Goal: Information Seeking & Learning: Learn about a topic

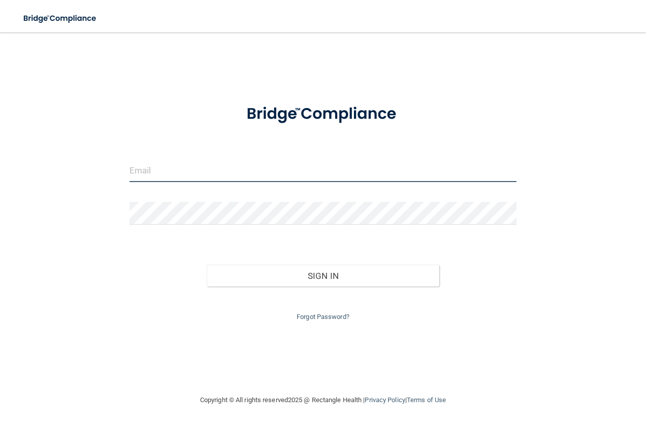
click at [207, 170] on input "email" at bounding box center [322, 170] width 387 height 23
type input "kohatsukhyrstin@gmail.com"
click at [207, 169] on input "kohatsukhyrstin@gmail.com" at bounding box center [322, 170] width 387 height 23
drag, startPoint x: 292, startPoint y: 173, endPoint x: 48, endPoint y: 174, distance: 244.2
click at [48, 174] on div "kohatsukhyrstin@gmail.com Invalid email/password. You don't have permission to …" at bounding box center [322, 214] width 605 height 342
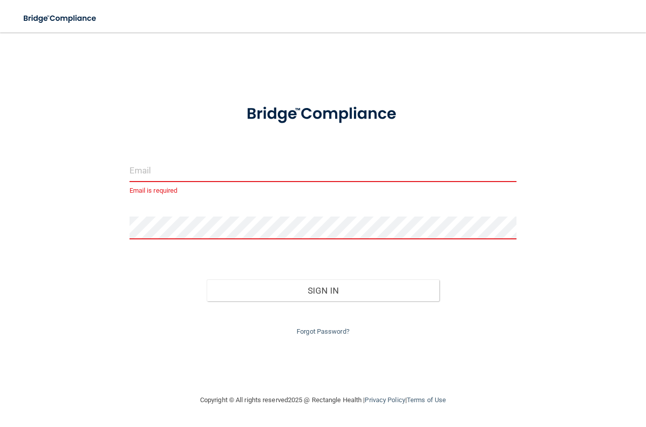
click at [142, 170] on input "email" at bounding box center [322, 170] width 387 height 23
click at [52, 219] on div "Email is required Invalid email/password. You don't have permission to access t…" at bounding box center [322, 214] width 605 height 342
drag, startPoint x: 52, startPoint y: 219, endPoint x: 103, endPoint y: 269, distance: 70.4
click at [103, 269] on div "Email is required Invalid email/password. You don't have permission to access t…" at bounding box center [322, 214] width 605 height 342
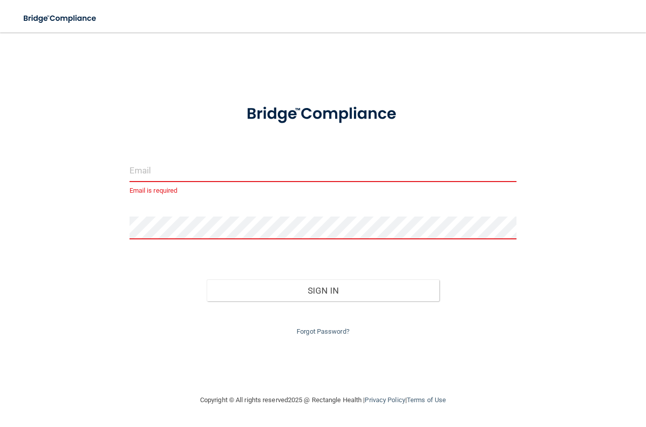
click at [160, 171] on input "email" at bounding box center [322, 170] width 387 height 23
click at [9, 257] on main "Email is required Invalid email/password. You don't have permission to access t…" at bounding box center [323, 229] width 646 height 395
click at [174, 176] on input "email" at bounding box center [322, 170] width 387 height 23
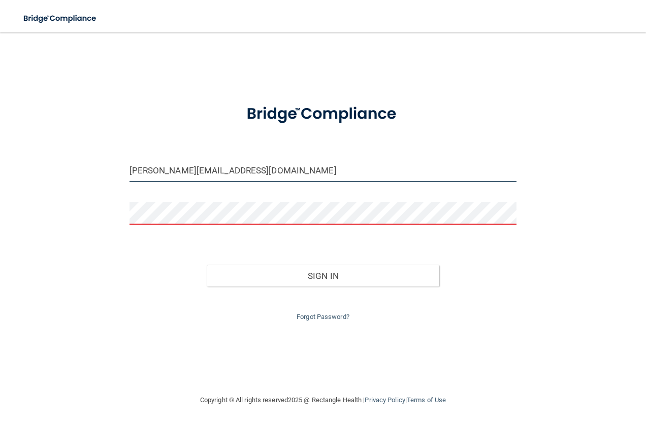
type input "[PERSON_NAME][EMAIL_ADDRESS][DOMAIN_NAME]"
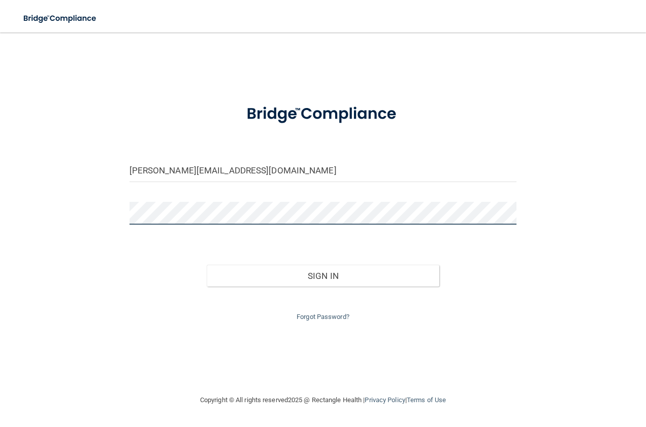
click at [207, 265] on button "Sign In" at bounding box center [323, 276] width 232 height 22
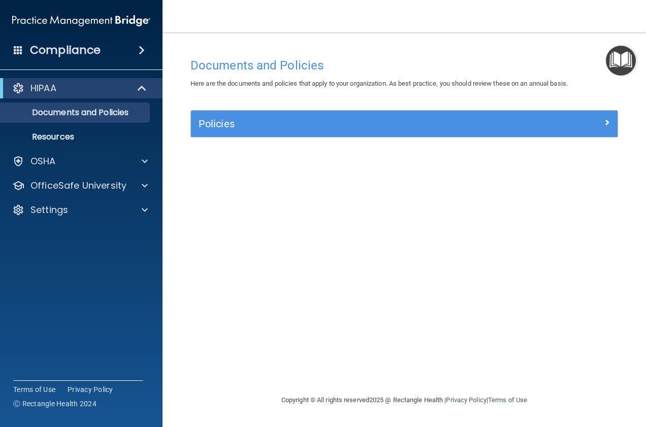
click at [6, 345] on div "Compliance HIPAA Documents and Policies Report an Incident Business Associates …" at bounding box center [81, 213] width 162 height 427
click at [372, 111] on div "Policies" at bounding box center [404, 124] width 426 height 26
click at [85, 87] on div "HIPAA" at bounding box center [67, 88] width 125 height 12
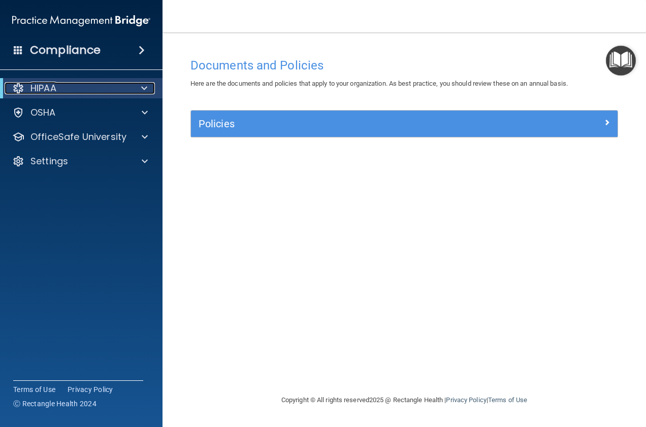
click at [85, 87] on div "HIPAA" at bounding box center [67, 88] width 125 height 12
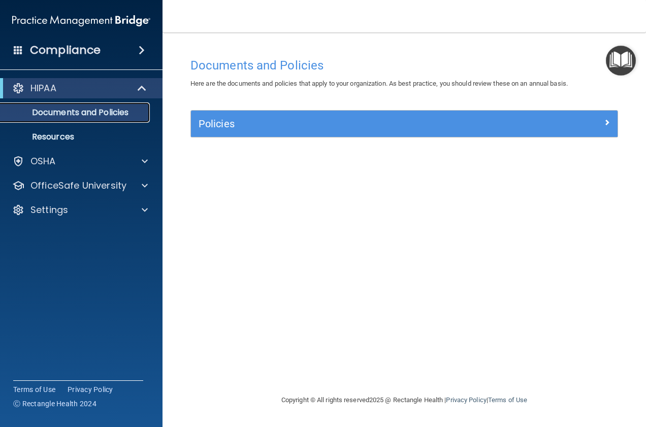
click at [84, 115] on p "Documents and Policies" at bounding box center [76, 113] width 139 height 10
click at [83, 132] on p "Resources" at bounding box center [76, 137] width 139 height 10
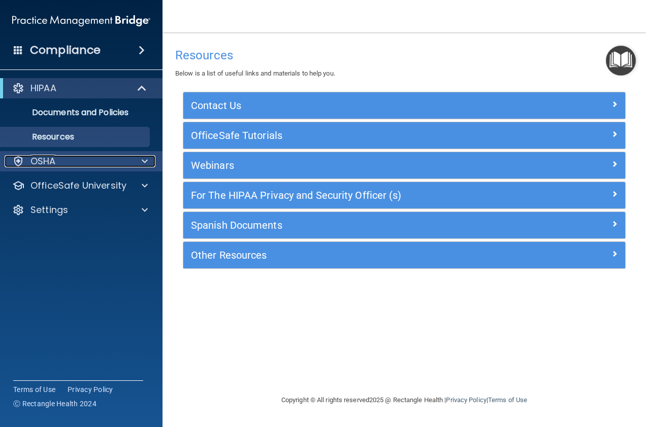
click at [90, 158] on div "OSHA" at bounding box center [68, 161] width 126 height 12
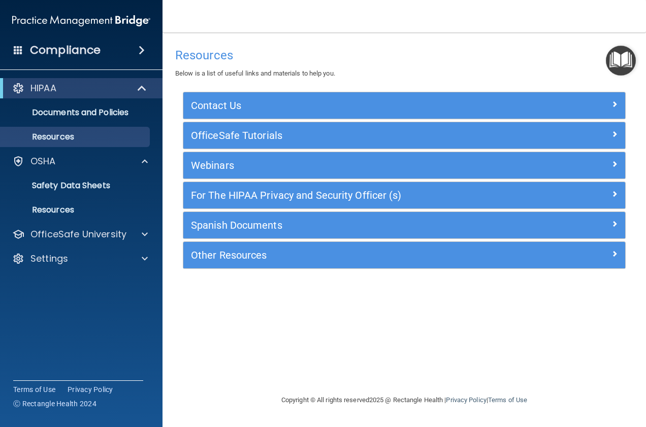
click at [100, 53] on div "Compliance" at bounding box center [81, 50] width 162 height 22
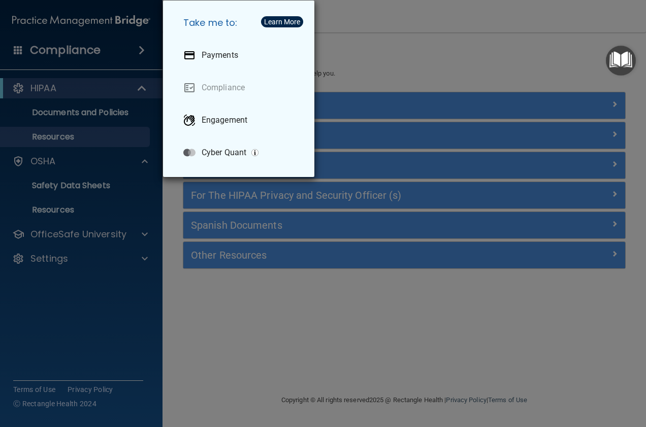
click at [374, 39] on div "Take me to: Payments Compliance Engagement Cyber Quant" at bounding box center [323, 213] width 646 height 427
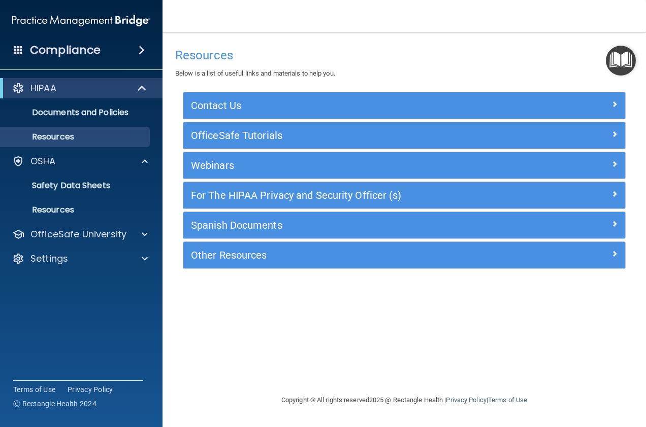
click at [608, 64] on img "Open Resource Center" at bounding box center [621, 61] width 30 height 30
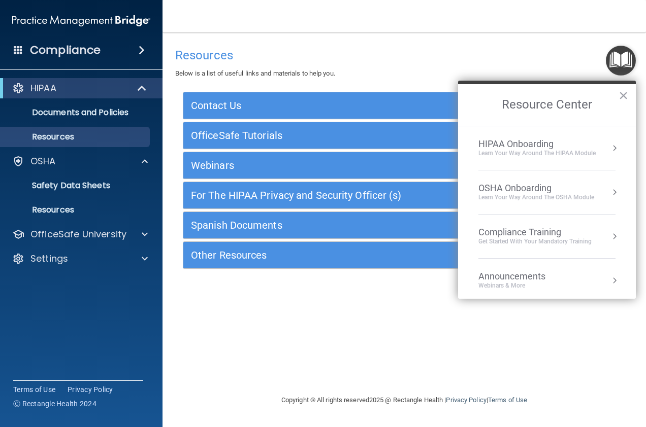
click at [573, 153] on div "Learn Your Way around the HIPAA module" at bounding box center [536, 153] width 117 height 9
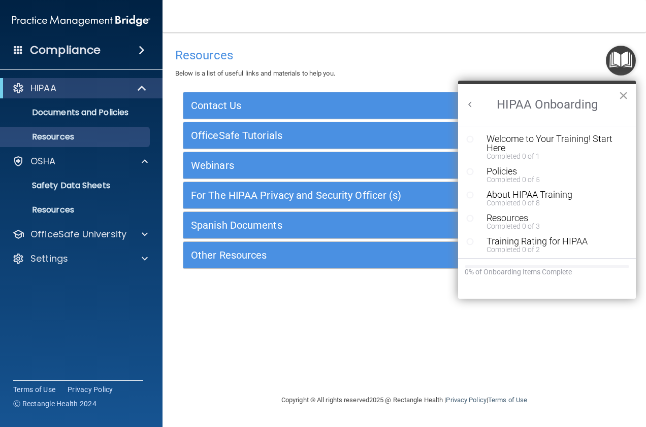
click at [621, 92] on button "×" at bounding box center [623, 95] width 10 height 16
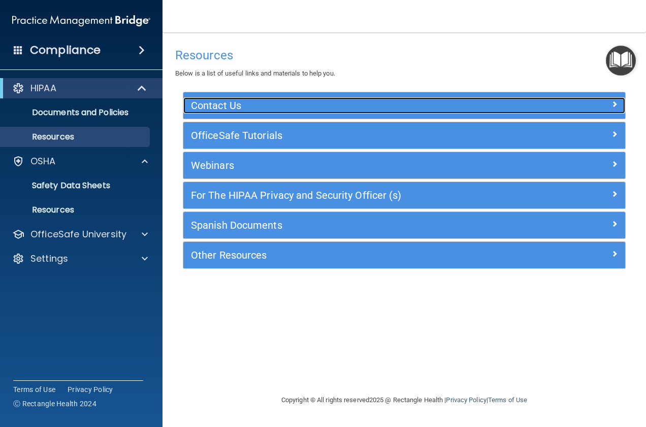
click at [260, 111] on h5 "Contact Us" at bounding box center [349, 105] width 316 height 11
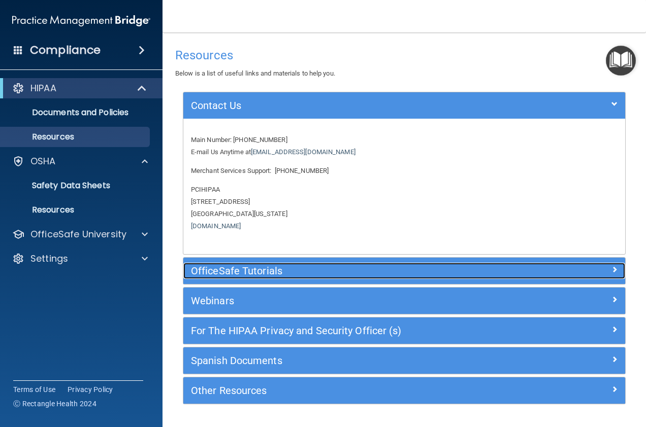
click at [245, 272] on h5 "OfficeSafe Tutorials" at bounding box center [349, 270] width 316 height 11
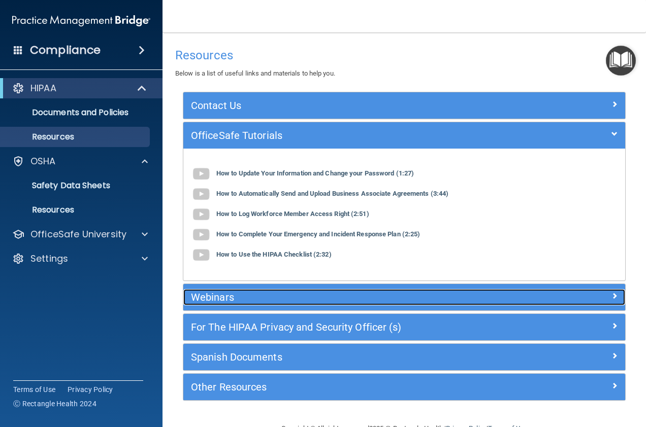
click at [245, 290] on div "Webinars" at bounding box center [348, 297] width 331 height 16
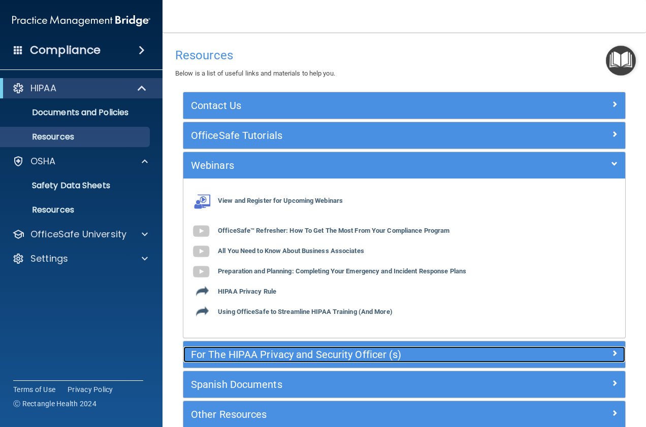
click at [238, 351] on h5 "For The HIPAA Privacy and Security Officer (s)" at bounding box center [349, 354] width 316 height 11
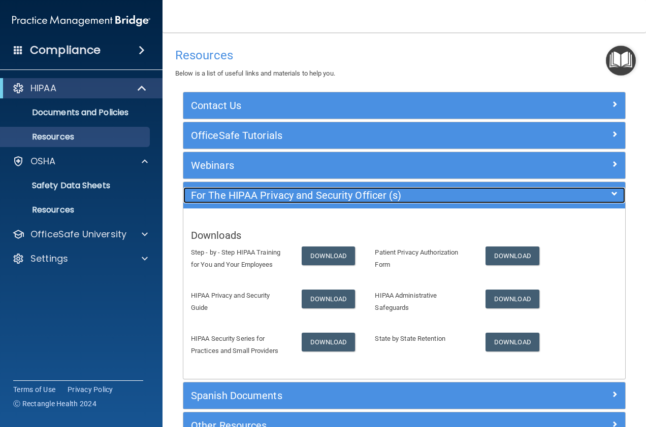
click at [287, 200] on h5 "For The HIPAA Privacy and Security Officer (s)" at bounding box center [349, 195] width 316 height 11
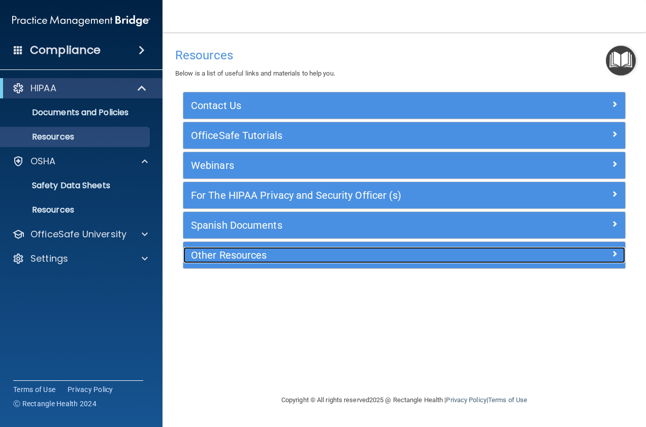
click at [271, 263] on div "Other Resources" at bounding box center [348, 255] width 331 height 16
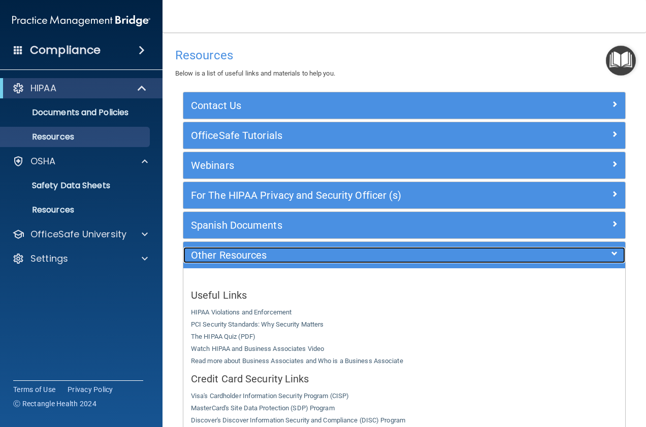
click at [270, 260] on h5 "Other Resources" at bounding box center [349, 255] width 316 height 11
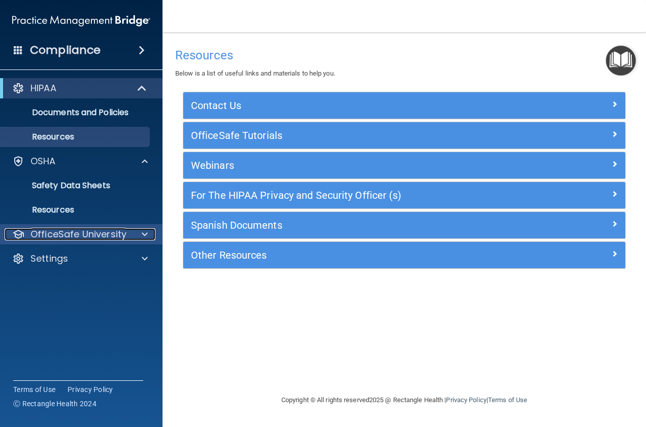
click at [143, 235] on span at bounding box center [145, 234] width 6 height 12
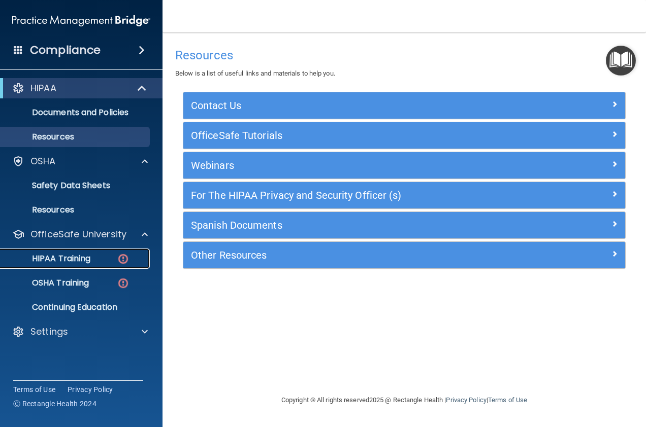
click at [114, 258] on div "HIPAA Training" at bounding box center [76, 259] width 139 height 10
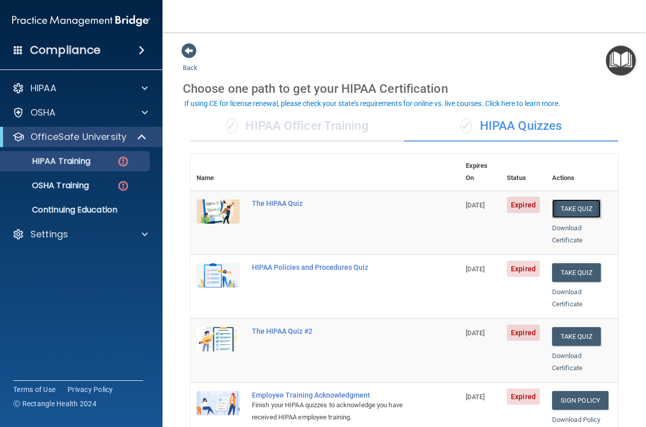
click at [556, 199] on button "Take Quiz" at bounding box center [576, 208] width 49 height 19
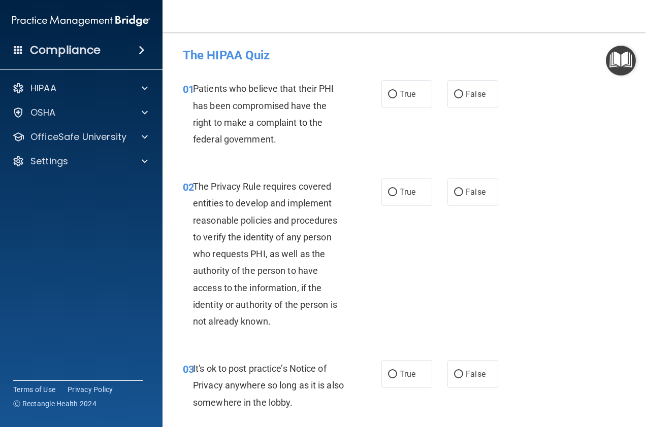
click at [406, 17] on nav "Toggle navigation Alicia Gray alicia.hollidayortho@gmail.com Manage My Enterpri…" at bounding box center [403, 16] width 483 height 32
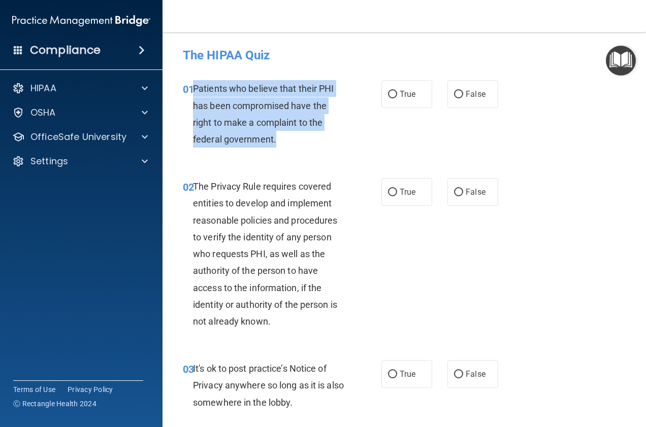
drag, startPoint x: 307, startPoint y: 141, endPoint x: 195, endPoint y: 92, distance: 122.1
click at [195, 92] on div "Patients who believe that their PHI has been compromised have the right to make…" at bounding box center [273, 114] width 160 height 68
copy span "Patients who believe that their PHI has been compromised have the right to make…"
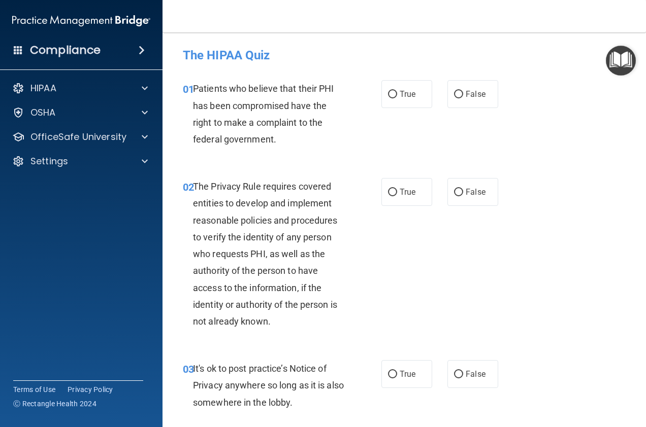
click at [374, 5] on nav "Toggle navigation Alicia Gray alicia.hollidayortho@gmail.com Manage My Enterpri…" at bounding box center [403, 16] width 483 height 32
click at [389, 87] on label "True" at bounding box center [406, 94] width 51 height 28
click at [389, 91] on input "True" at bounding box center [392, 95] width 9 height 8
radio input "true"
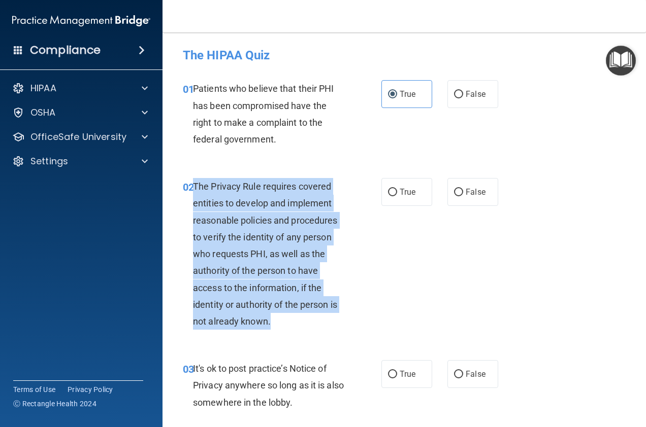
drag, startPoint x: 277, startPoint y: 322, endPoint x: 195, endPoint y: 181, distance: 163.1
click at [195, 181] on div "The Privacy Rule requires covered entities to develop and implement reasonable …" at bounding box center [273, 254] width 160 height 152
copy span "The Privacy Rule requires covered entities to develop and implement reasonable …"
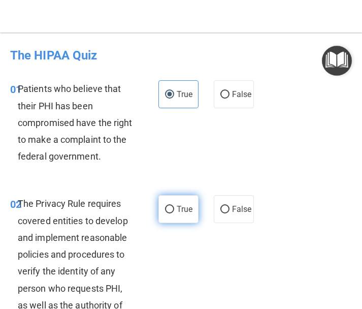
click at [180, 201] on label "True" at bounding box center [178, 209] width 40 height 28
click at [174, 206] on input "True" at bounding box center [169, 210] width 9 height 8
radio input "true"
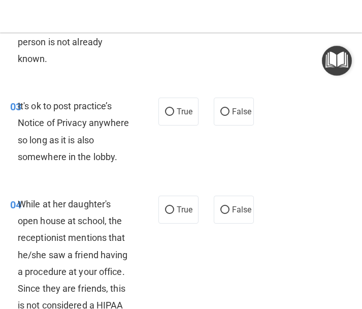
scroll to position [355, 0]
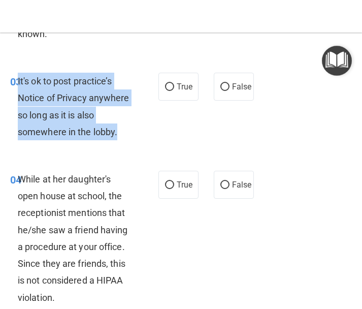
drag, startPoint x: 124, startPoint y: 128, endPoint x: 18, endPoint y: 78, distance: 116.9
click at [18, 78] on div "It's ok to post practice’s Notice of Privacy anywhere so long as it is also som…" at bounding box center [79, 107] width 122 height 68
copy span "It's ok to post practice’s Notice of Privacy anywhere so long as it is also som…"
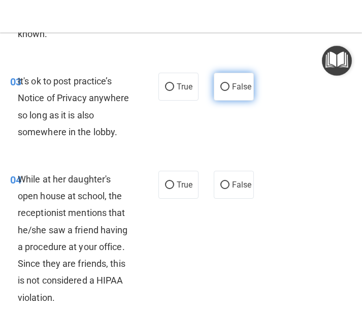
click at [219, 93] on label "False" at bounding box center [234, 87] width 40 height 28
click at [220, 91] on input "False" at bounding box center [224, 87] width 9 height 8
radio input "true"
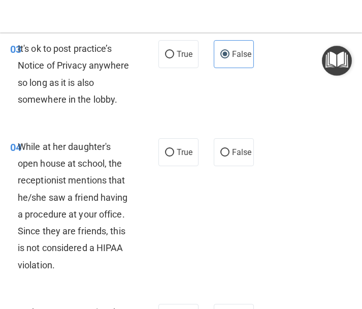
scroll to position [406, 0]
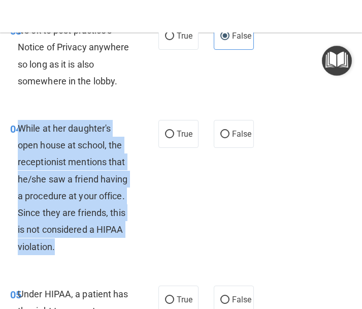
drag, startPoint x: 80, startPoint y: 247, endPoint x: 20, endPoint y: 123, distance: 137.8
click at [20, 123] on div "While at her daughter's open house at school, the receptionist mentions that he…" at bounding box center [79, 187] width 122 height 135
copy span "While at her daughter's open house at school, the receptionist mentions that he…"
click at [220, 130] on input "False" at bounding box center [224, 134] width 9 height 8
radio input "true"
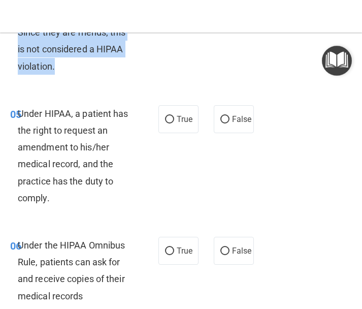
scroll to position [609, 0]
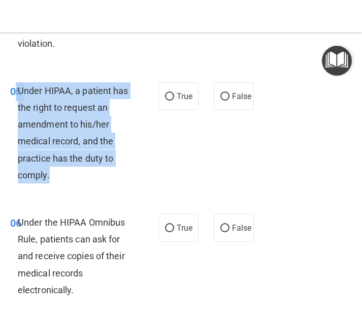
drag, startPoint x: 50, startPoint y: 176, endPoint x: 16, endPoint y: 93, distance: 89.9
click at [16, 93] on div "05 Under HIPAA, a patient has the right to request an amendment to his/her medi…" at bounding box center [84, 135] width 179 height 106
copy div "5 Under HIPAA, a patient has the right to request an amendment to his/her medic…"
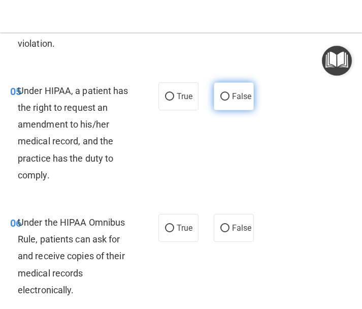
click at [221, 105] on label "False" at bounding box center [234, 96] width 40 height 28
click at [221, 101] on input "False" at bounding box center [224, 97] width 9 height 8
radio input "true"
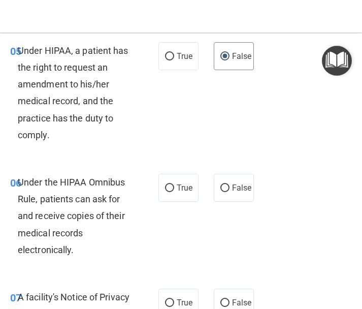
scroll to position [660, 0]
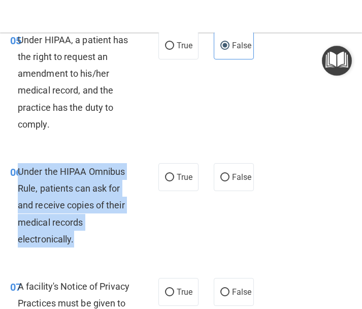
drag, startPoint x: 86, startPoint y: 243, endPoint x: 19, endPoint y: 165, distance: 102.2
click at [19, 165] on div "Under the HIPAA Omnibus Rule, patients can ask for and receive copies of their …" at bounding box center [79, 205] width 122 height 84
copy span "Under the HIPAA Omnibus Rule, patients can ask for and receive copies of their …"
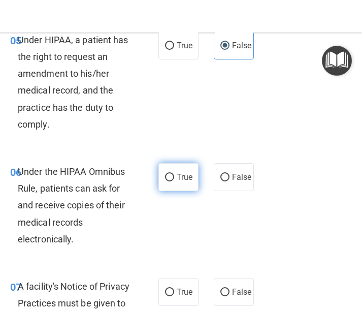
click at [173, 182] on label "True" at bounding box center [178, 177] width 40 height 28
click at [173, 181] on input "True" at bounding box center [169, 178] width 9 height 8
radio input "true"
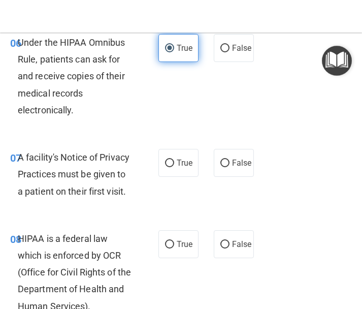
scroll to position [812, 0]
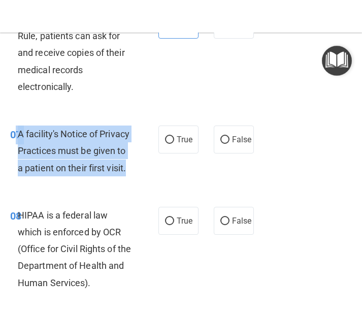
drag, startPoint x: 103, startPoint y: 179, endPoint x: 13, endPoint y: 134, distance: 100.6
click at [13, 134] on div "07 A facility's Notice of Privacy Practices must be given to a patient on their…" at bounding box center [84, 153] width 179 height 56
copy div "7 A facility's Notice of Privacy Practices must be given to a patient on their …"
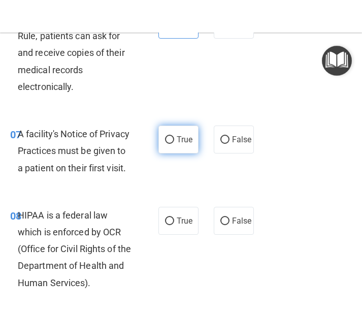
click at [188, 150] on label "True" at bounding box center [178, 139] width 40 height 28
click at [174, 144] on input "True" at bounding box center [169, 140] width 9 height 8
radio input "true"
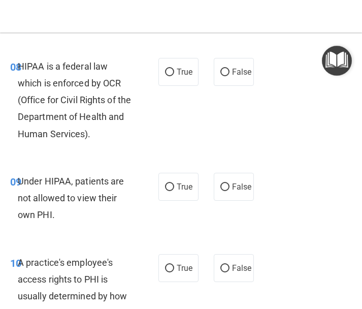
scroll to position [863, 0]
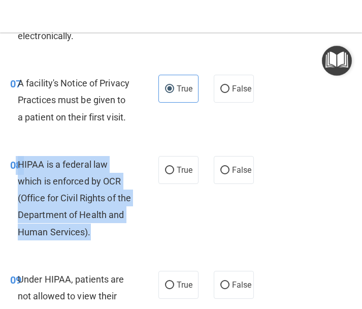
drag, startPoint x: 125, startPoint y: 255, endPoint x: 17, endPoint y: 183, distance: 130.1
click at [17, 183] on div "08 HIPAA is a federal law which is enforced by OCR (Office for Civil Rights of …" at bounding box center [84, 200] width 179 height 89
copy div "8 HIPAA is a federal law which is enforced by OCR (Office for Civil Rights of t…"
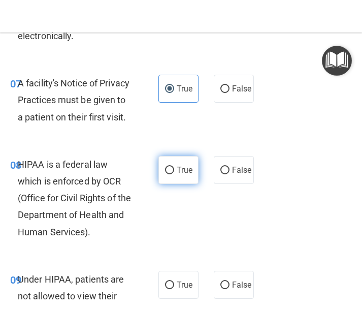
click at [190, 184] on label "True" at bounding box center [178, 170] width 40 height 28
click at [174, 174] on input "True" at bounding box center [169, 171] width 9 height 8
radio input "true"
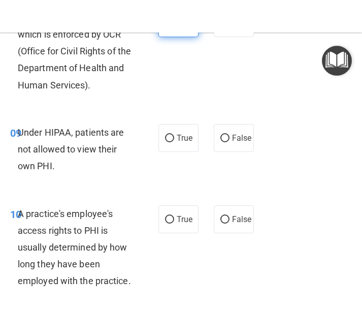
scroll to position [1015, 0]
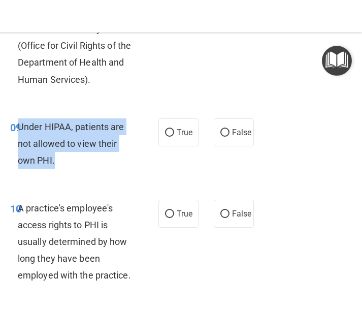
drag, startPoint x: 56, startPoint y: 173, endPoint x: 20, endPoint y: 138, distance: 50.6
click at [20, 138] on div "Under HIPAA, patients are not allowed to view their own PHI." at bounding box center [79, 143] width 122 height 51
copy span "Under HIPAA, patients are not allowed to view their own PHI."
click at [220, 137] on input "False" at bounding box center [224, 133] width 9 height 8
radio input "true"
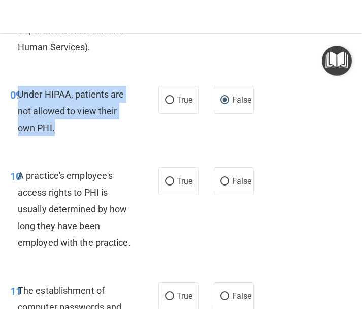
scroll to position [1066, 0]
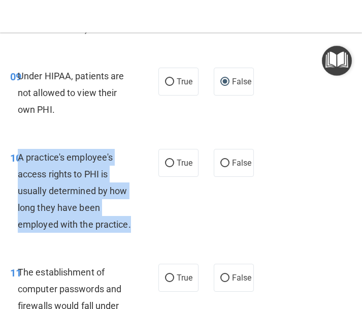
drag, startPoint x: 70, startPoint y: 259, endPoint x: 19, endPoint y: 168, distance: 103.8
click at [19, 168] on div "A practice's employee's access rights to PHI is usually determined by how long …" at bounding box center [79, 191] width 122 height 84
copy span "A practice's employee's access rights to PHI is usually determined by how long …"
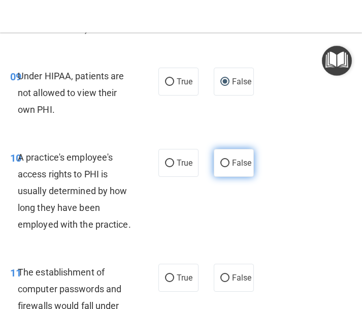
click at [214, 177] on label "False" at bounding box center [234, 163] width 40 height 28
click at [220, 167] on input "False" at bounding box center [224, 163] width 9 height 8
radio input "true"
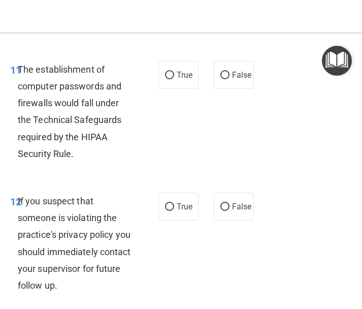
scroll to position [1269, 0]
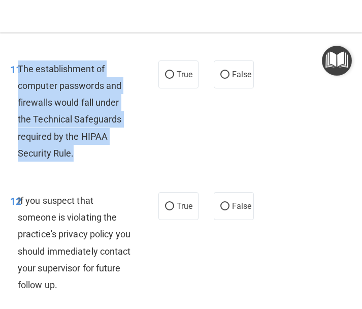
drag, startPoint x: 77, startPoint y: 183, endPoint x: 20, endPoint y: 104, distance: 97.2
click at [20, 104] on div "The establishment of computer passwords and firewalls would fall under the Tech…" at bounding box center [79, 110] width 122 height 101
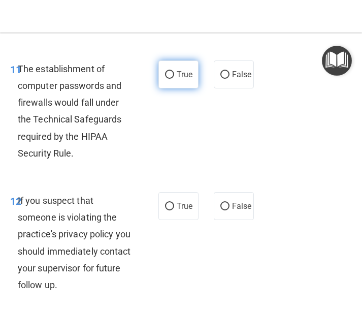
click at [182, 88] on label "True" at bounding box center [178, 74] width 40 height 28
click at [174, 79] on input "True" at bounding box center [169, 75] width 9 height 8
radio input "true"
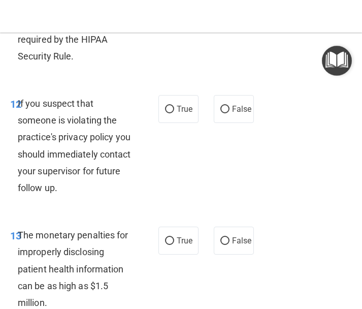
scroll to position [1371, 0]
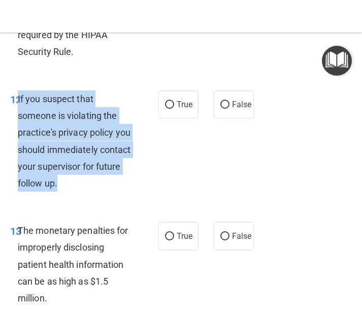
drag, startPoint x: 109, startPoint y: 218, endPoint x: 18, endPoint y: 128, distance: 127.4
click at [18, 128] on div "If you suspect that someone is violating the practice's privacy policy you shou…" at bounding box center [79, 140] width 122 height 101
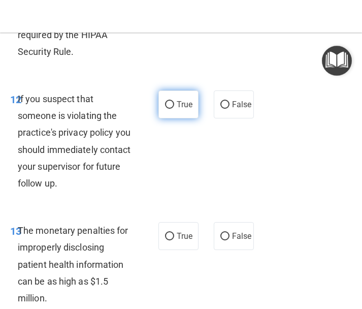
click at [168, 118] on label "True" at bounding box center [178, 104] width 40 height 28
click at [168, 109] on input "True" at bounding box center [169, 105] width 9 height 8
radio input "true"
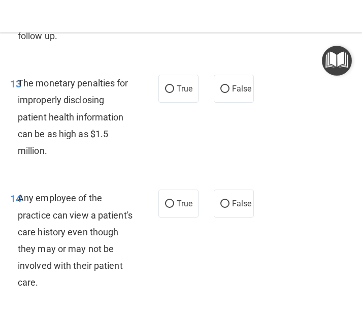
scroll to position [1523, 0]
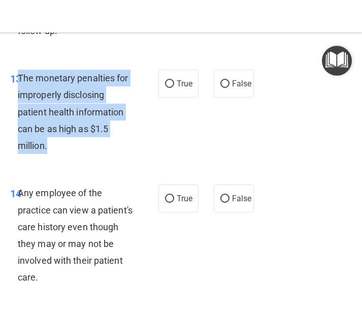
drag, startPoint x: 83, startPoint y: 176, endPoint x: 18, endPoint y: 113, distance: 90.5
click at [18, 113] on div "The monetary penalties for improperly disclosing patient health information can…" at bounding box center [79, 112] width 122 height 84
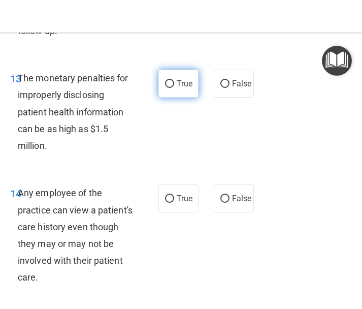
click at [185, 88] on span "True" at bounding box center [185, 84] width 16 height 10
click at [174, 88] on input "True" at bounding box center [169, 84] width 9 height 8
radio input "true"
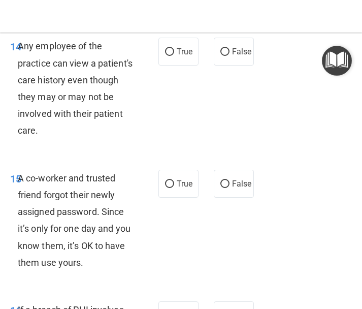
scroll to position [1675, 0]
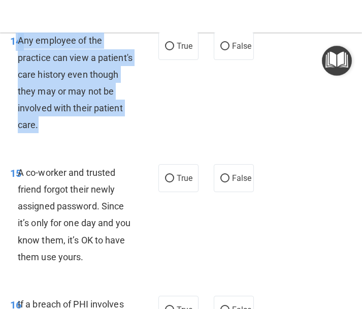
drag, startPoint x: 103, startPoint y: 156, endPoint x: 17, endPoint y: 71, distance: 121.3
click at [17, 71] on div "14 Any employee of the practice can view a patient's care history even though t…" at bounding box center [84, 85] width 179 height 106
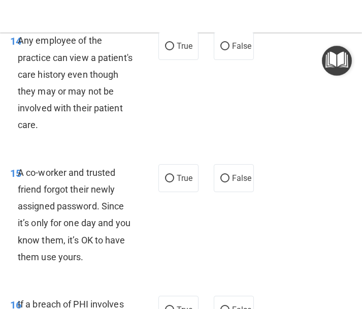
click at [249, 60] on div "True False" at bounding box center [206, 46] width 97 height 28
click at [239, 51] on span "False" at bounding box center [242, 46] width 20 height 10
click at [229, 50] on input "False" at bounding box center [224, 47] width 9 height 8
radio input "true"
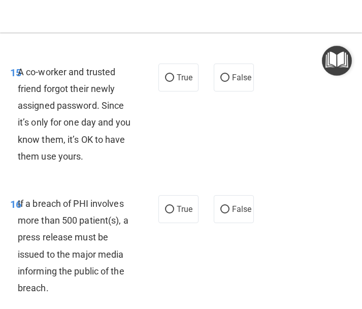
scroll to position [1777, 0]
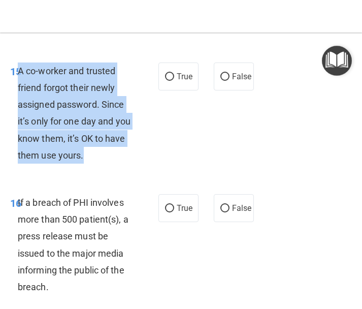
drag, startPoint x: 110, startPoint y: 191, endPoint x: 19, endPoint y: 102, distance: 127.1
click at [19, 102] on div "A co-worker and trusted friend forgot their newly assigned password. Since it’s…" at bounding box center [79, 112] width 122 height 101
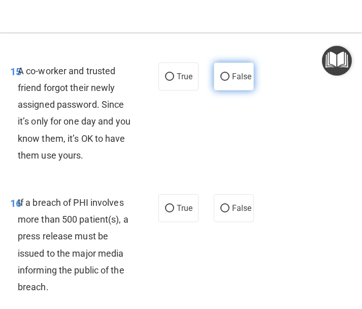
click at [215, 90] on label "False" at bounding box center [234, 76] width 40 height 28
click at [220, 81] on input "False" at bounding box center [224, 77] width 9 height 8
radio input "true"
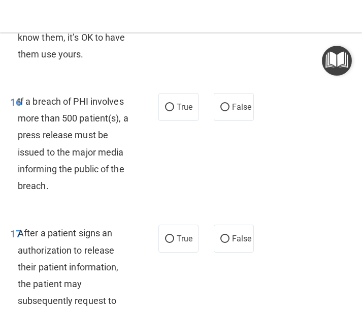
scroll to position [1878, 0]
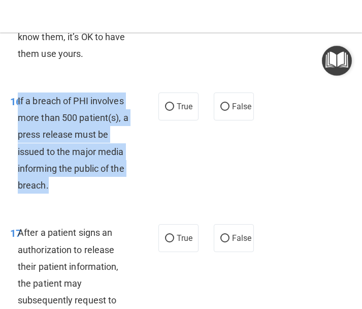
drag, startPoint x: 119, startPoint y: 218, endPoint x: 19, endPoint y: 130, distance: 133.8
click at [19, 130] on div "If a breach of PHI involves more than 500 patient(s), a press release must be i…" at bounding box center [79, 142] width 122 height 101
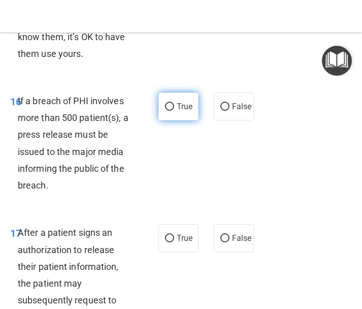
click at [178, 111] on span "True" at bounding box center [185, 107] width 16 height 10
click at [174, 111] on input "True" at bounding box center [169, 107] width 9 height 8
radio input "true"
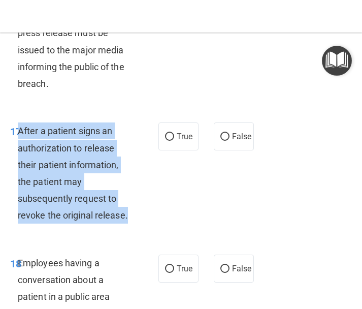
drag, startPoint x: 131, startPoint y: 249, endPoint x: 19, endPoint y: 161, distance: 141.8
click at [19, 161] on div "After a patient signs an authorization to release their patient information, th…" at bounding box center [79, 172] width 122 height 101
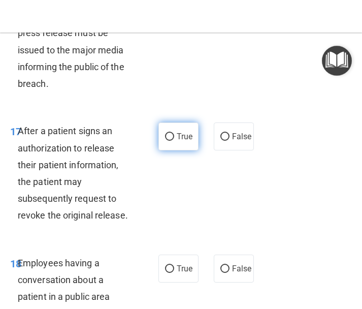
click at [177, 141] on span "True" at bounding box center [185, 136] width 16 height 10
click at [174, 141] on input "True" at bounding box center [169, 137] width 9 height 8
radio input "true"
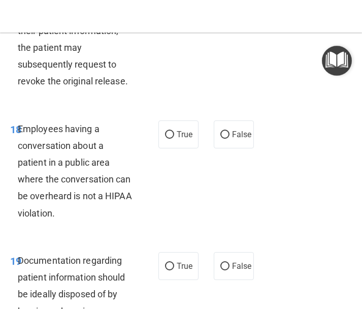
scroll to position [2132, 0]
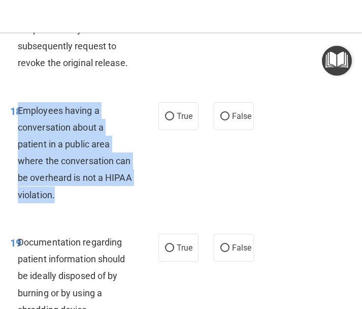
drag, startPoint x: 92, startPoint y: 231, endPoint x: 20, endPoint y: 137, distance: 118.4
click at [20, 137] on div "Employees having a conversation about a patient in a public area where the conv…" at bounding box center [79, 152] width 122 height 101
click at [220, 120] on input "False" at bounding box center [224, 117] width 9 height 8
radio input "true"
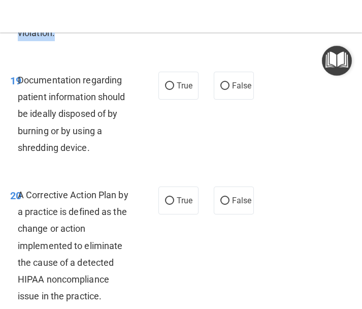
scroll to position [2335, 0]
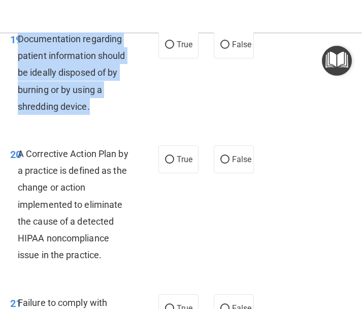
drag, startPoint x: 106, startPoint y: 135, endPoint x: 18, endPoint y: 69, distance: 109.9
click at [18, 69] on div "Documentation regarding patient information should be ideally disposed of by bu…" at bounding box center [79, 72] width 122 height 84
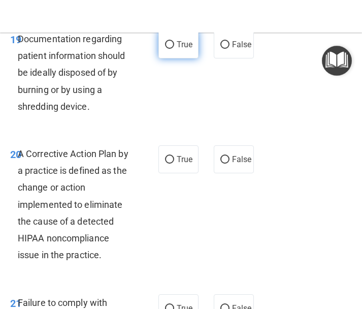
click at [180, 58] on label "True" at bounding box center [178, 44] width 40 height 28
click at [174, 49] on input "True" at bounding box center [169, 45] width 9 height 8
radio input "true"
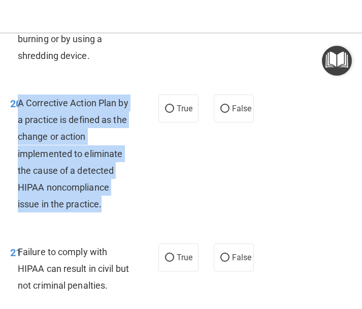
drag, startPoint x: 133, startPoint y: 236, endPoint x: 20, endPoint y: 129, distance: 155.5
click at [20, 129] on div "A Corrective Action Plan by a practice is defined as the change or action imple…" at bounding box center [79, 153] width 122 height 118
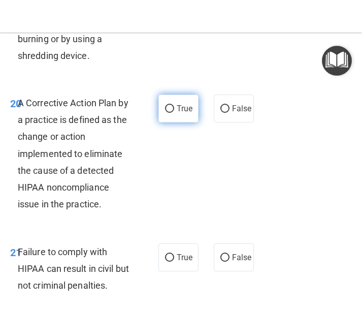
click at [180, 113] on span "True" at bounding box center [185, 109] width 16 height 10
click at [174, 113] on input "True" at bounding box center [169, 109] width 9 height 8
radio input "true"
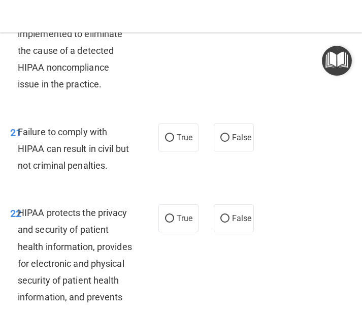
scroll to position [2487, 0]
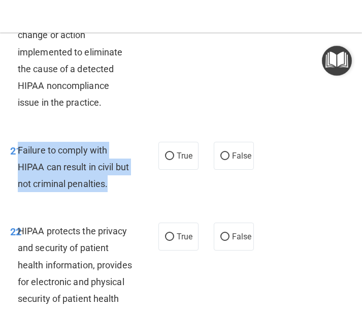
drag, startPoint x: 145, startPoint y: 210, endPoint x: 18, endPoint y: 178, distance: 130.9
click at [18, 178] on div "21 Failure to comply with HIPAA can result in civil but not criminal penalties." at bounding box center [84, 170] width 179 height 56
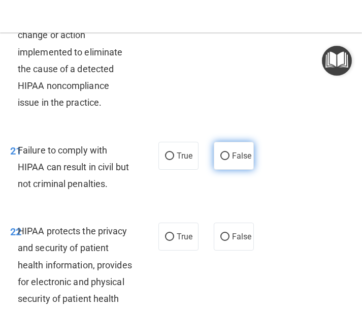
click at [214, 170] on label "False" at bounding box center [234, 156] width 40 height 28
click at [220, 160] on input "False" at bounding box center [224, 156] width 9 height 8
radio input "true"
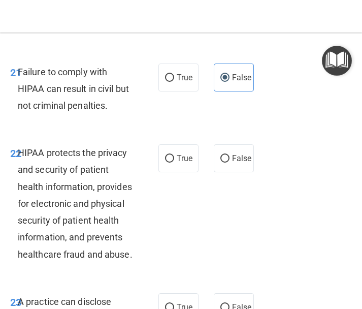
scroll to position [2589, 0]
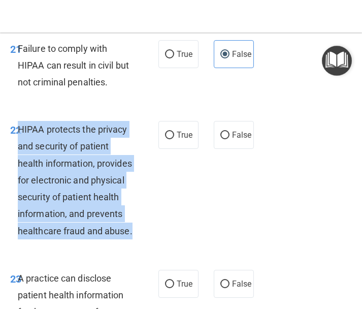
drag, startPoint x: 92, startPoint y: 283, endPoint x: 20, endPoint y: 162, distance: 140.4
click at [20, 162] on div "HIPAA protects the privacy and security of patient health information, provides…" at bounding box center [79, 180] width 122 height 118
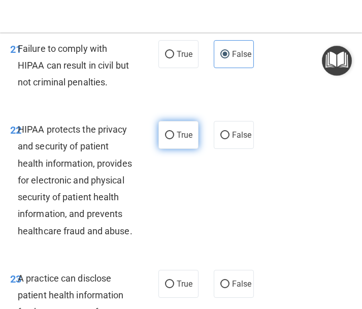
click at [185, 140] on span "True" at bounding box center [185, 135] width 16 height 10
click at [174, 139] on input "True" at bounding box center [169, 135] width 9 height 8
radio input "true"
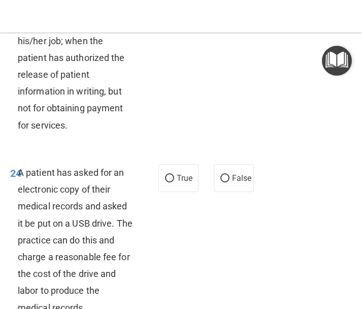
scroll to position [2843, 0]
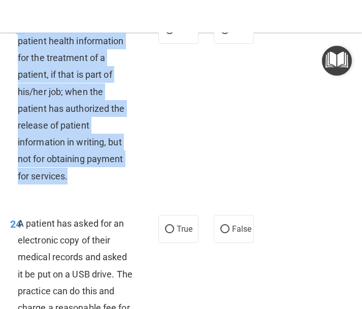
drag, startPoint x: 84, startPoint y: 222, endPoint x: 17, endPoint y: 77, distance: 159.9
click at [17, 77] on div "23 A practice can disclose patient health information for the treatment of a pa…" at bounding box center [84, 103] width 179 height 174
click at [220, 34] on input "False" at bounding box center [224, 30] width 9 height 8
radio input "true"
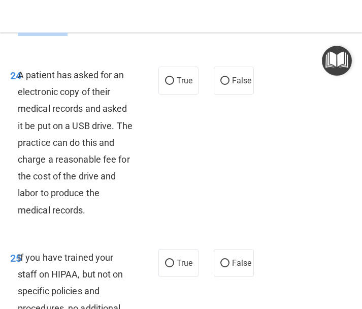
scroll to position [2995, 0]
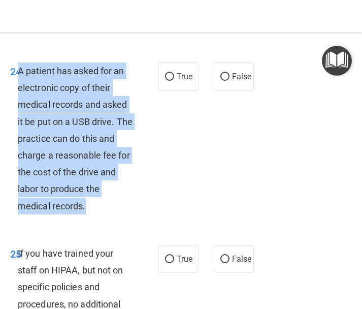
drag, startPoint x: 97, startPoint y: 256, endPoint x: 20, endPoint y: 117, distance: 159.3
click at [20, 117] on div "A patient has asked for an electronic copy of their medical records and asked i…" at bounding box center [79, 138] width 122 height 152
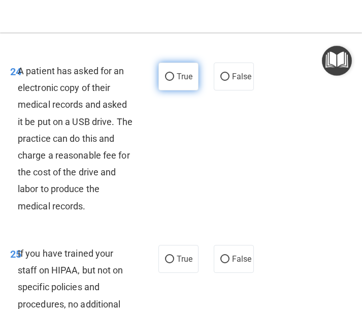
click at [182, 90] on label "True" at bounding box center [178, 76] width 40 height 28
click at [174, 81] on input "True" at bounding box center [169, 77] width 9 height 8
radio input "true"
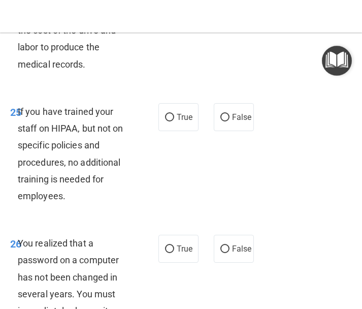
scroll to position [3147, 0]
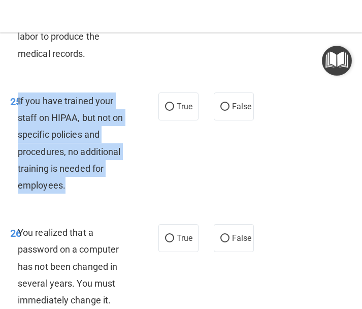
drag, startPoint x: 84, startPoint y: 238, endPoint x: 18, endPoint y: 149, distance: 110.4
click at [18, 149] on div "If you have trained your staff on HIPAA, but not on specific policies and proce…" at bounding box center [79, 142] width 122 height 101
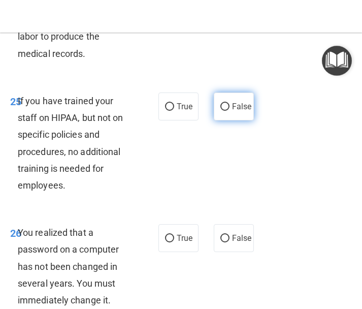
click at [214, 120] on label "False" at bounding box center [234, 106] width 40 height 28
click at [220, 111] on input "False" at bounding box center [224, 107] width 9 height 8
radio input "true"
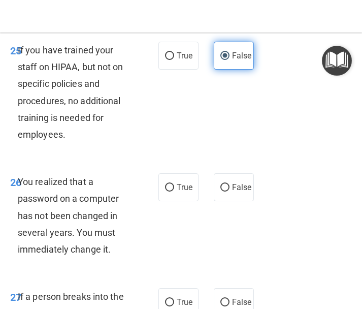
scroll to position [3249, 0]
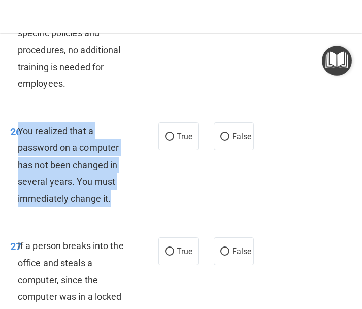
drag, startPoint x: 101, startPoint y: 241, endPoint x: 19, endPoint y: 178, distance: 103.2
click at [19, 178] on div "You realized that a password on a computer has not been changed in several year…" at bounding box center [79, 164] width 122 height 84
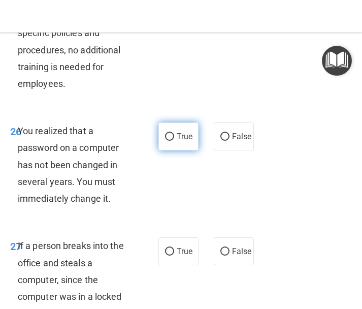
click at [188, 141] on span "True" at bounding box center [185, 136] width 16 height 10
click at [174, 141] on input "True" at bounding box center [169, 137] width 9 height 8
radio input "true"
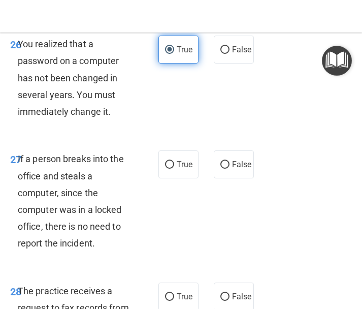
scroll to position [3401, 0]
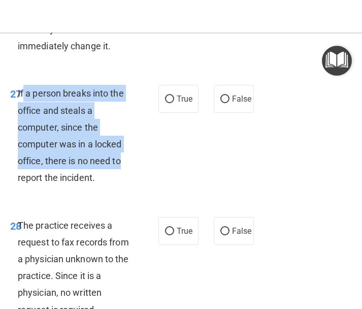
drag, startPoint x: 138, startPoint y: 218, endPoint x: 23, endPoint y: 141, distance: 137.8
click at [23, 141] on div "27 If a person breaks into the office and steals a computer, since the computer…" at bounding box center [84, 138] width 179 height 106
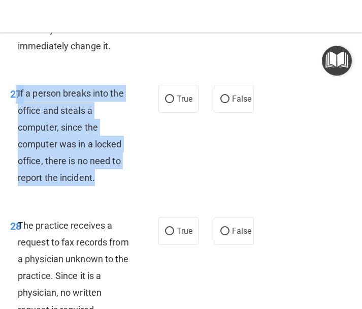
drag, startPoint x: 108, startPoint y: 225, endPoint x: 17, endPoint y: 140, distance: 124.2
click at [17, 140] on div "27 If a person breaks into the office and steals a computer, since the computer…" at bounding box center [84, 138] width 179 height 106
click at [220, 103] on input "False" at bounding box center [224, 99] width 9 height 8
radio input "true"
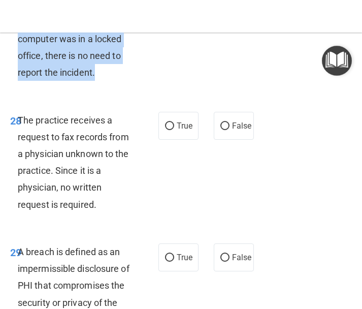
scroll to position [3553, 0]
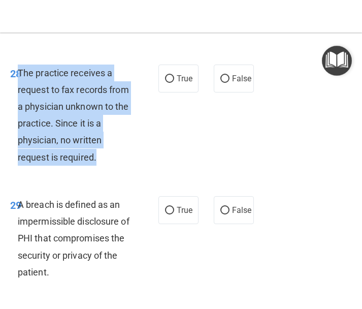
drag, startPoint x: 144, startPoint y: 201, endPoint x: 20, endPoint y: 119, distance: 148.4
click at [20, 119] on div "28 The practice receives a request to fax records from a physician unknown to t…" at bounding box center [84, 117] width 179 height 106
click at [220, 83] on input "False" at bounding box center [224, 79] width 9 height 8
radio input "true"
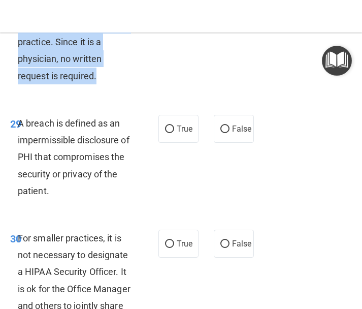
scroll to position [3655, 0]
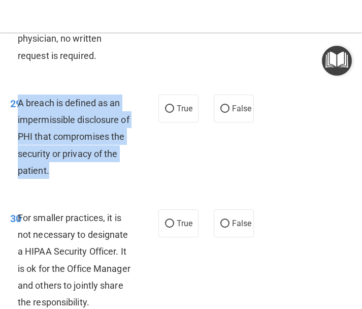
drag, startPoint x: 75, startPoint y: 212, endPoint x: 20, endPoint y: 150, distance: 83.4
click at [20, 150] on div "A breach is defined as an impermissible disclosure of PHI that compromises the …" at bounding box center [79, 136] width 122 height 84
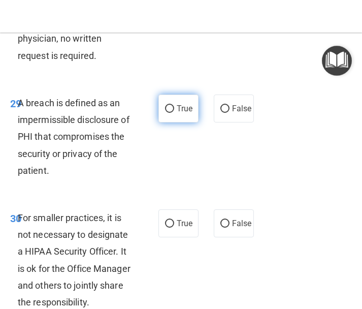
click at [164, 122] on label "True" at bounding box center [178, 108] width 40 height 28
click at [165, 113] on input "True" at bounding box center [169, 109] width 9 height 8
radio input "true"
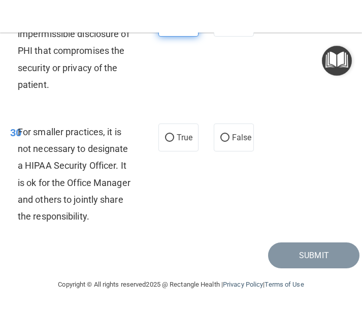
scroll to position [3807, 0]
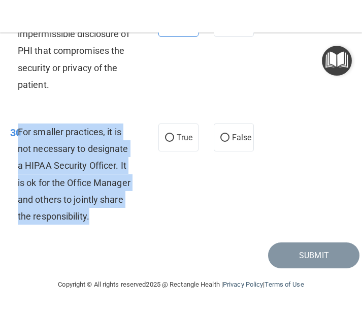
drag, startPoint x: 103, startPoint y: 214, endPoint x: 19, endPoint y: 112, distance: 132.3
click at [19, 123] on div "For smaller practices, it is not necessary to designate a HIPAA Security Office…" at bounding box center [79, 173] width 122 height 101
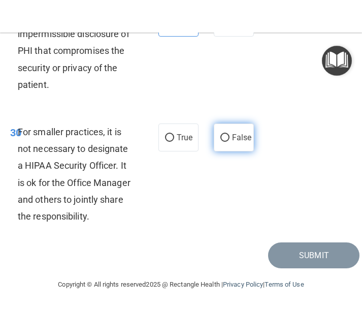
click at [214, 133] on label "False" at bounding box center [234, 137] width 40 height 28
click at [220, 134] on input "False" at bounding box center [224, 138] width 9 height 8
radio input "true"
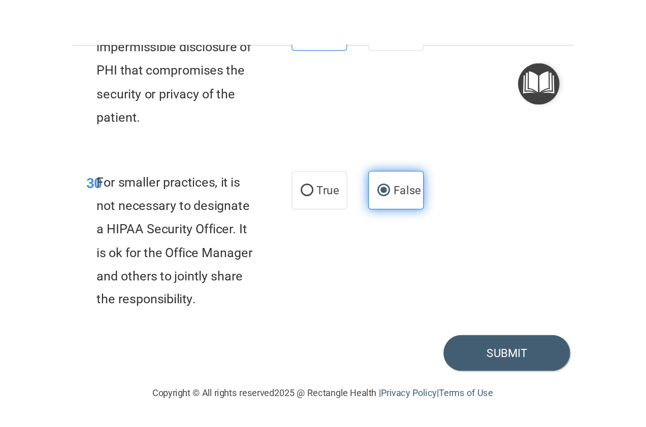
scroll to position [3808, 0]
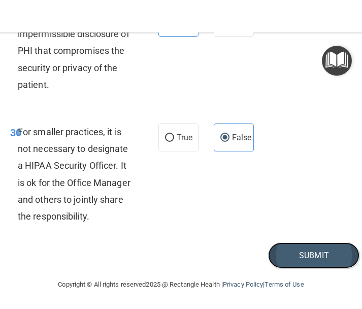
click at [268, 256] on button "Submit" at bounding box center [313, 255] width 91 height 26
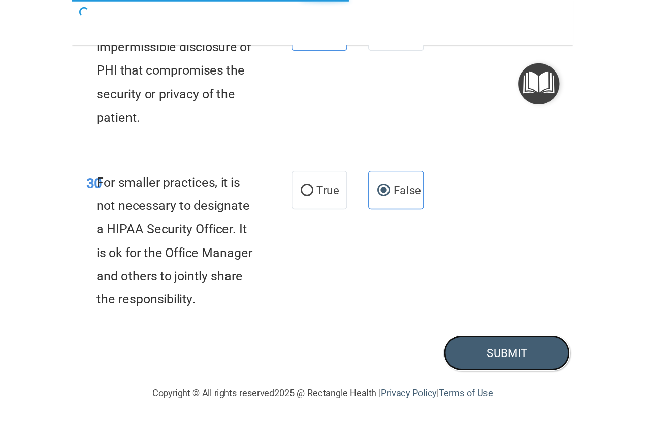
scroll to position [2931, 0]
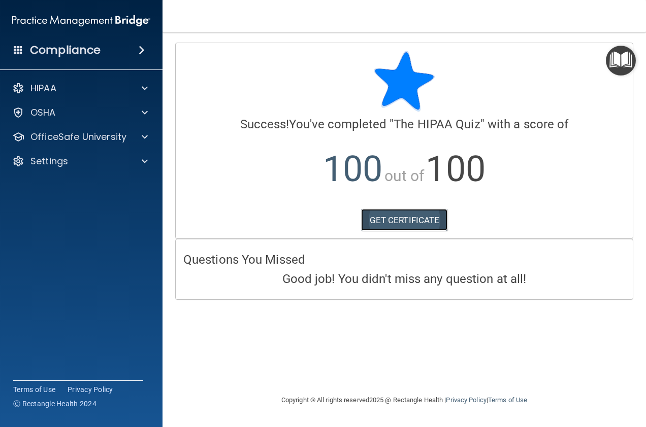
click at [433, 220] on link "GET CERTIFICATE" at bounding box center [404, 220] width 87 height 22
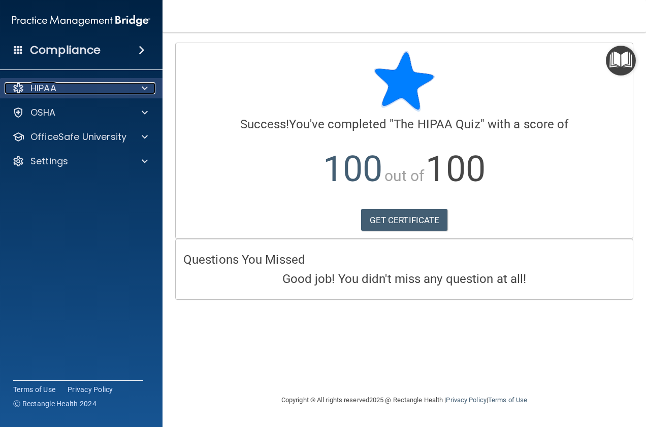
click at [95, 91] on div "HIPAA" at bounding box center [68, 88] width 126 height 12
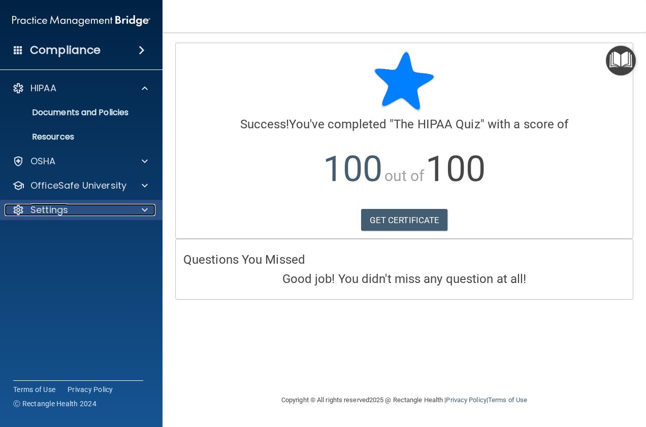
click at [84, 207] on div "Settings" at bounding box center [68, 210] width 126 height 12
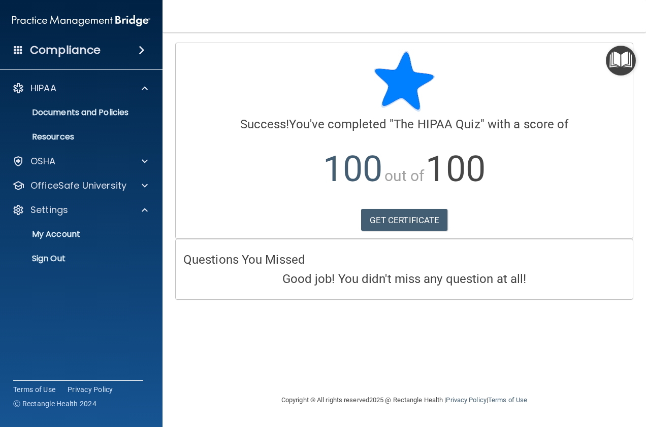
click at [78, 41] on div "Compliance" at bounding box center [81, 50] width 162 height 22
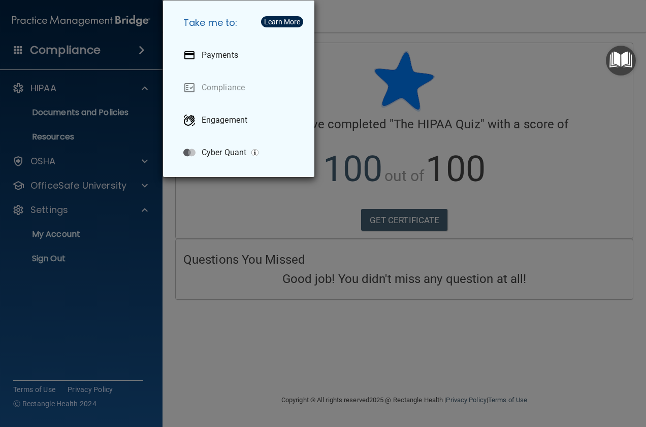
click at [109, 42] on div "Take me to: Payments Compliance Engagement Cyber Quant" at bounding box center [323, 213] width 646 height 427
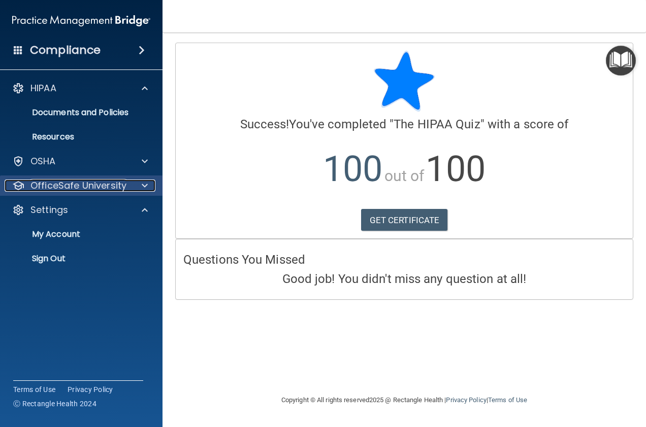
click at [111, 187] on p "OfficeSafe University" at bounding box center [78, 186] width 96 height 12
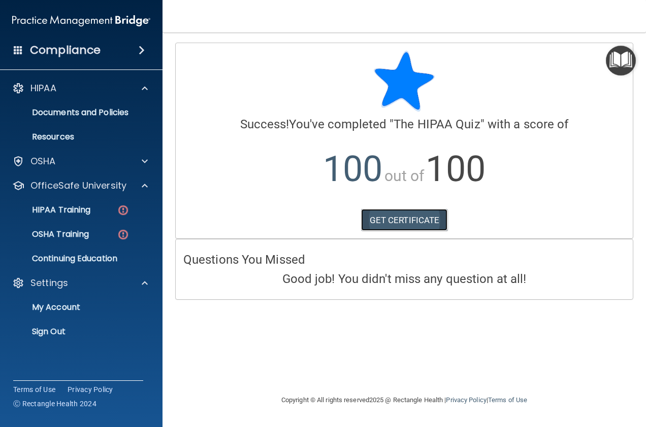
click at [409, 217] on link "GET CERTIFICATE" at bounding box center [404, 220] width 87 height 22
click at [58, 225] on link "OSHA Training" at bounding box center [70, 234] width 160 height 20
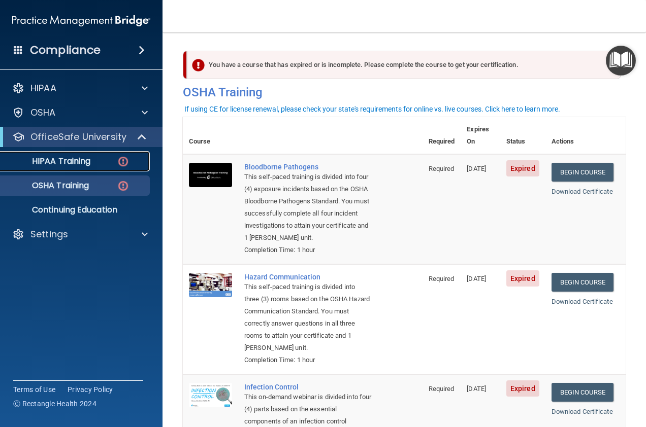
click at [122, 164] on img at bounding box center [123, 161] width 13 height 13
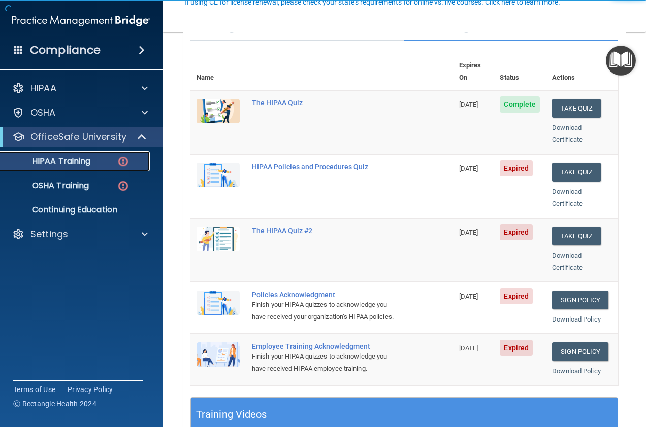
scroll to position [102, 0]
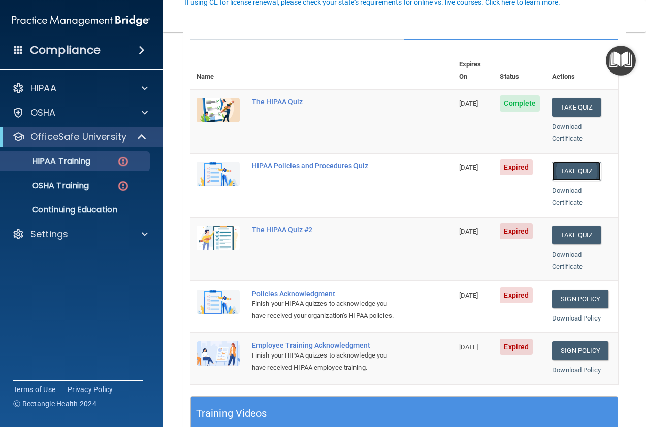
click at [578, 162] on button "Take Quiz" at bounding box center [576, 171] width 49 height 19
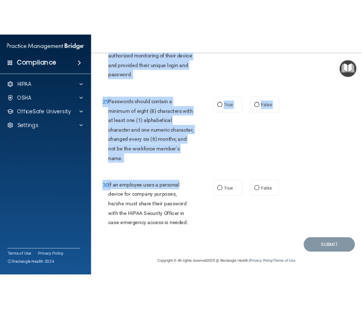
scroll to position [3234, 0]
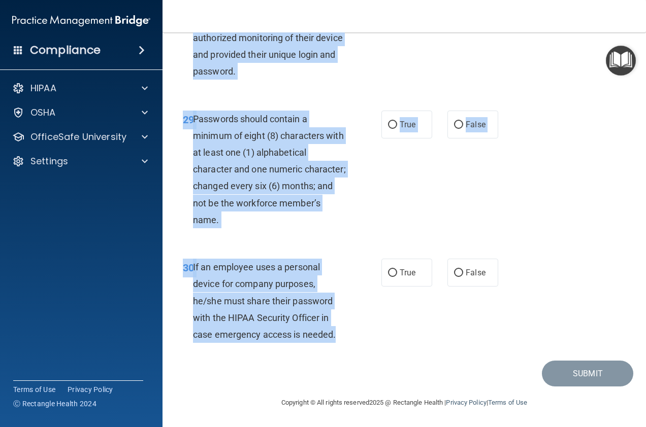
drag, startPoint x: 182, startPoint y: 87, endPoint x: 368, endPoint y: 330, distance: 305.7
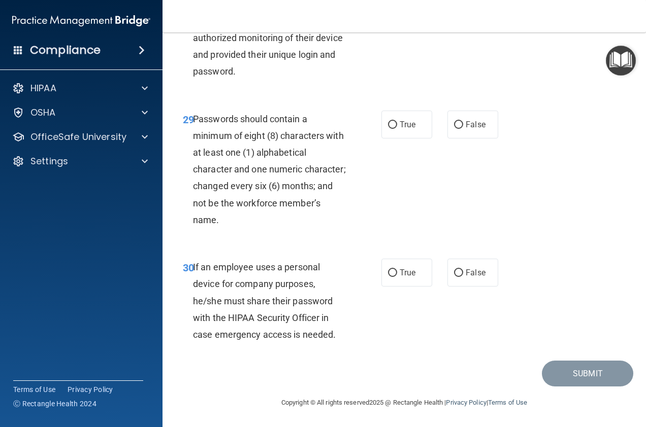
click at [147, 228] on accordion "HIPAA Documents and Policies Report an Incident Business Associates Emergency P…" at bounding box center [81, 185] width 163 height 222
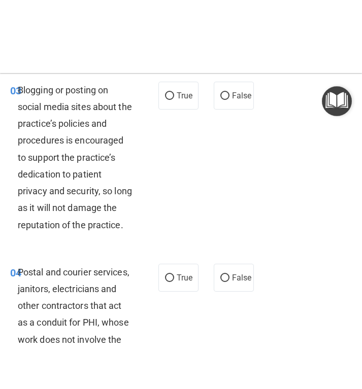
scroll to position [138, 0]
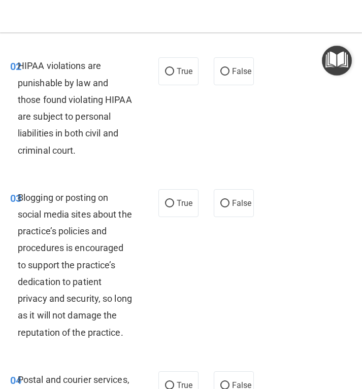
click at [135, 49] on div "02 HIPAA violations are punishable by law and those found violating HIPAA are s…" at bounding box center [181, 110] width 357 height 131
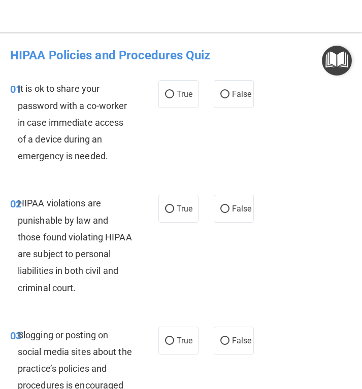
scroll to position [0, 0]
click at [233, 99] on label "False" at bounding box center [234, 94] width 40 height 28
click at [229, 98] on input "False" at bounding box center [224, 95] width 9 height 8
radio input "true"
click at [191, 204] on label "True" at bounding box center [178, 209] width 40 height 28
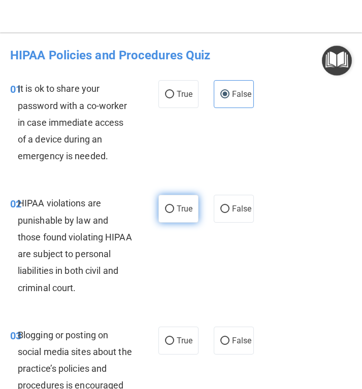
click at [174, 206] on input "True" at bounding box center [169, 210] width 9 height 8
radio input "true"
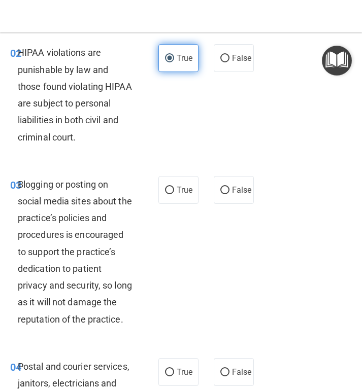
scroll to position [152, 0]
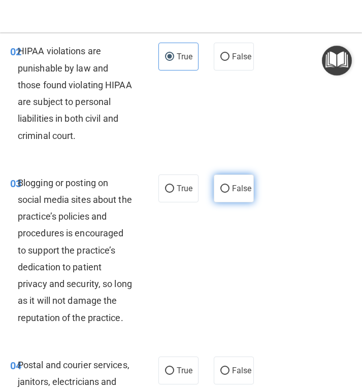
click at [214, 193] on label "False" at bounding box center [234, 189] width 40 height 28
click at [220, 193] on input "False" at bounding box center [224, 189] width 9 height 8
radio input "true"
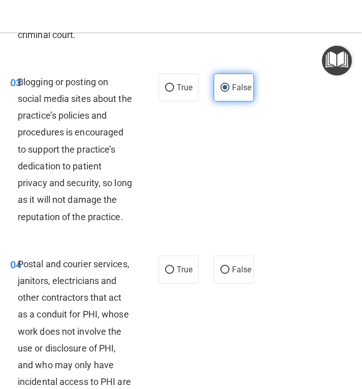
scroll to position [305, 0]
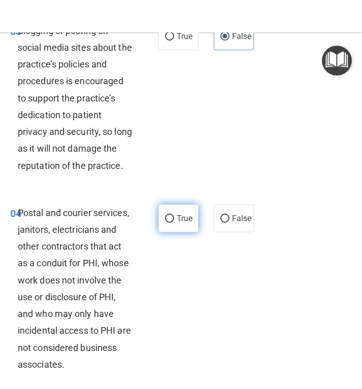
click at [179, 223] on span "True" at bounding box center [185, 219] width 16 height 10
click at [174, 223] on input "True" at bounding box center [169, 219] width 9 height 8
radio input "true"
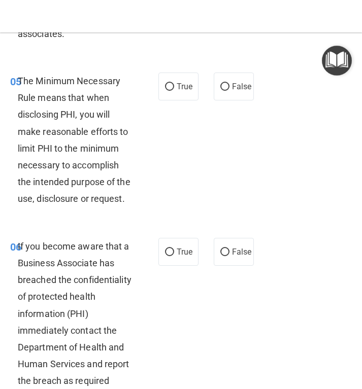
scroll to position [660, 0]
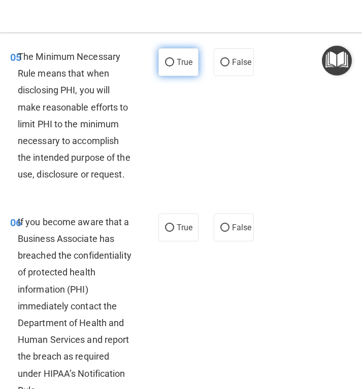
click at [177, 67] on span "True" at bounding box center [185, 62] width 16 height 10
click at [174, 66] on input "True" at bounding box center [169, 63] width 9 height 8
radio input "true"
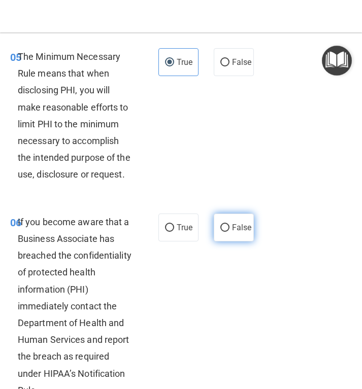
click at [229, 242] on label "False" at bounding box center [234, 228] width 40 height 28
click at [229, 232] on input "False" at bounding box center [224, 228] width 9 height 8
radio input "true"
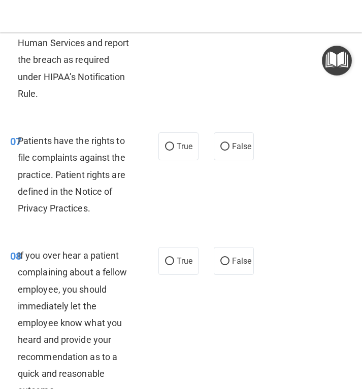
scroll to position [1015, 0]
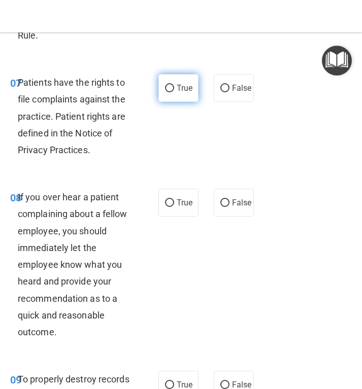
click at [186, 93] on span "True" at bounding box center [185, 88] width 16 height 10
click at [174, 92] on input "True" at bounding box center [169, 89] width 9 height 8
radio input "true"
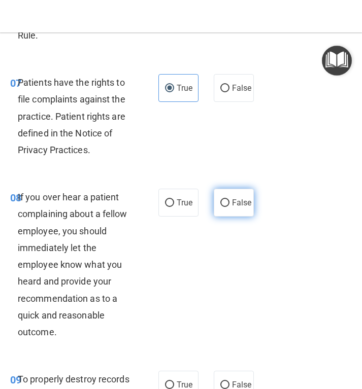
click at [220, 207] on input "False" at bounding box center [224, 203] width 9 height 8
radio input "true"
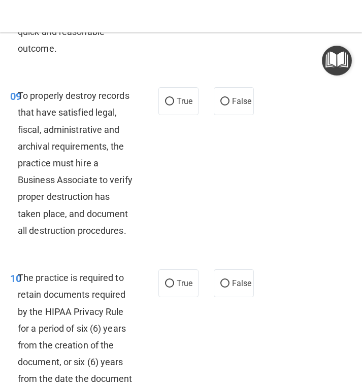
scroll to position [1320, 0]
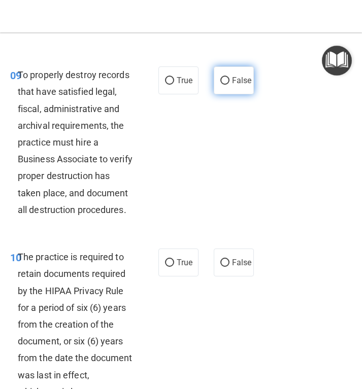
click at [220, 85] on input "False" at bounding box center [224, 81] width 9 height 8
radio input "true"
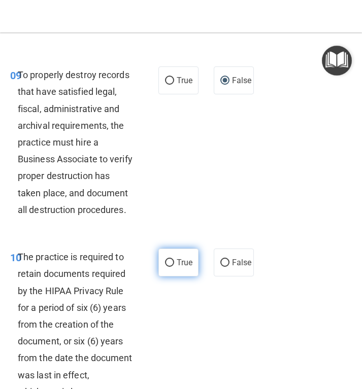
click at [172, 277] on label "True" at bounding box center [178, 263] width 40 height 28
click at [172, 267] on input "True" at bounding box center [169, 263] width 9 height 8
radio input "true"
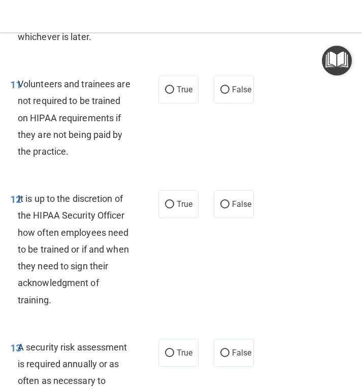
scroll to position [1726, 0]
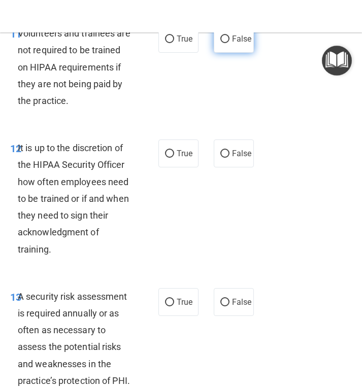
click at [227, 53] on label "False" at bounding box center [234, 39] width 40 height 28
click at [227, 43] on input "False" at bounding box center [224, 40] width 9 height 8
radio input "true"
click at [227, 168] on label "False" at bounding box center [234, 154] width 40 height 28
click at [227, 158] on input "False" at bounding box center [224, 154] width 9 height 8
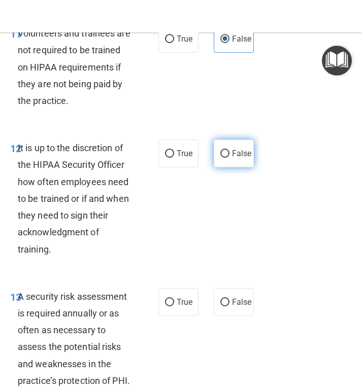
radio input "true"
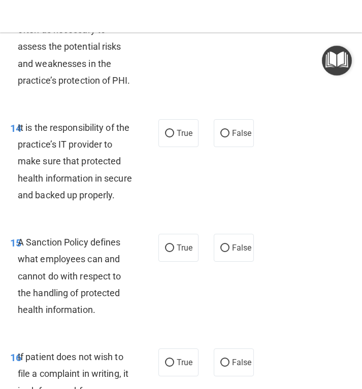
scroll to position [2031, 0]
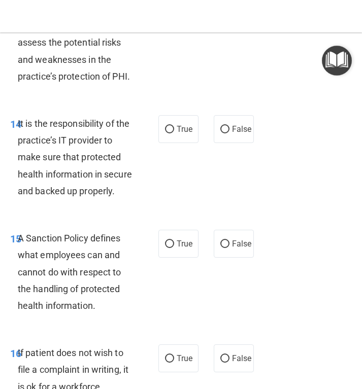
radio input "true"
click at [222, 134] on input "False" at bounding box center [224, 130] width 9 height 8
radio input "true"
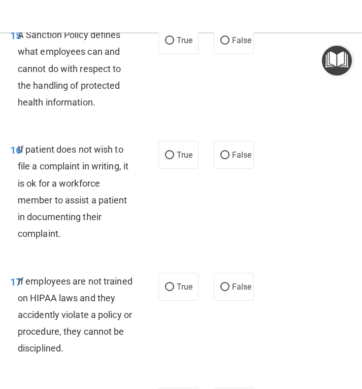
scroll to position [2284, 0]
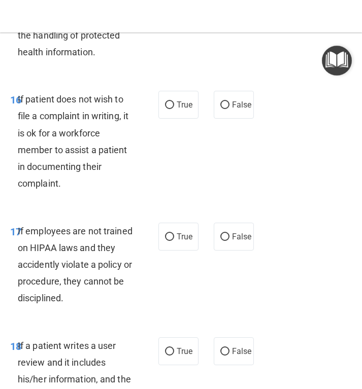
radio input "true"
click at [181, 110] on span "True" at bounding box center [185, 105] width 16 height 10
click at [174, 109] on input "True" at bounding box center [169, 106] width 9 height 8
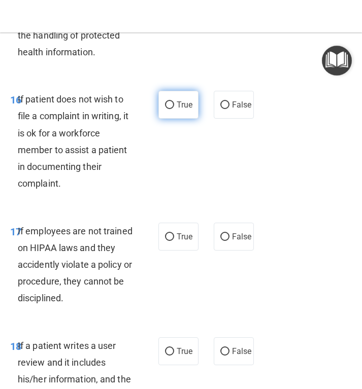
radio input "true"
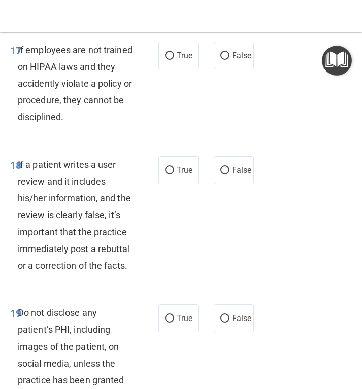
scroll to position [2487, 0]
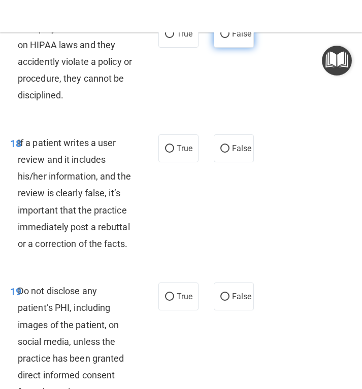
click at [233, 48] on label "False" at bounding box center [234, 34] width 40 height 28
click at [229, 38] on input "False" at bounding box center [224, 34] width 9 height 8
radio input "true"
click at [231, 162] on label "False" at bounding box center [234, 149] width 40 height 28
click at [229, 153] on input "False" at bounding box center [224, 149] width 9 height 8
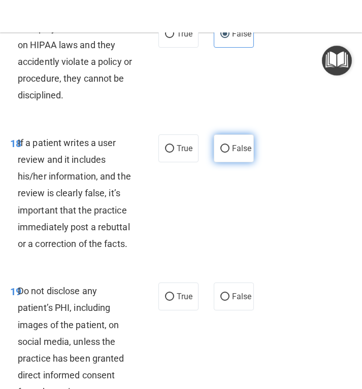
radio input "true"
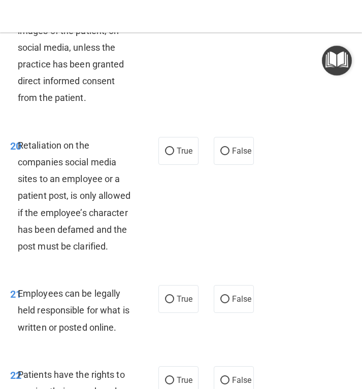
scroll to position [2792, 0]
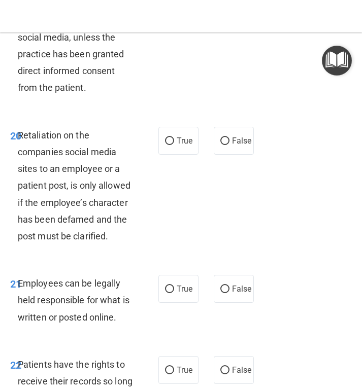
radio input "true"
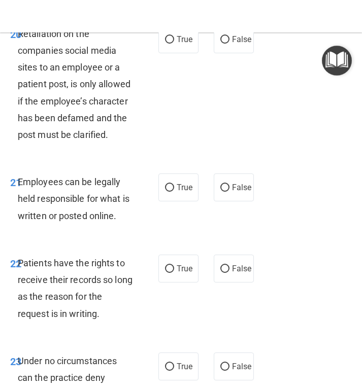
scroll to position [2944, 0]
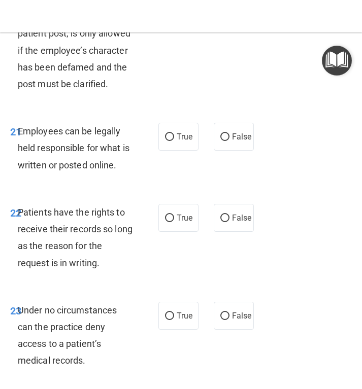
radio input "true"
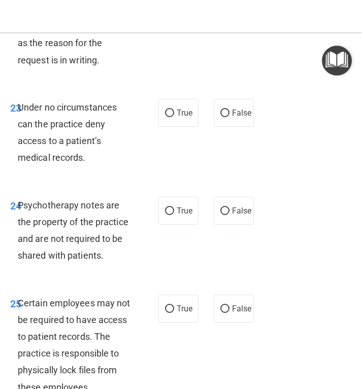
scroll to position [3198, 0]
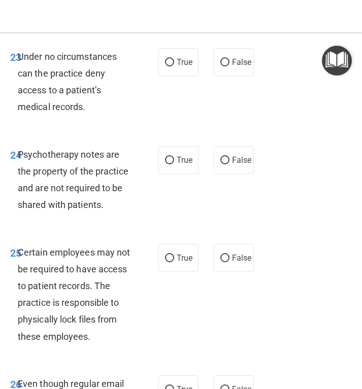
radio input "true"
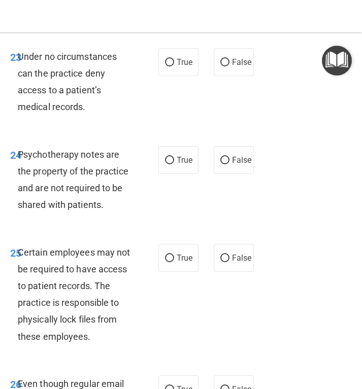
radio input "true"
radio input "false"
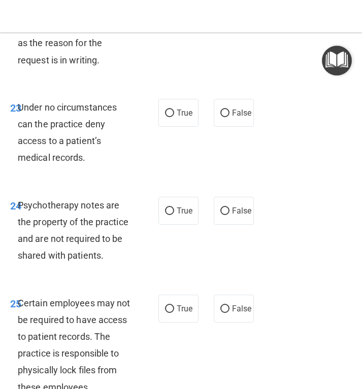
radio input "true"
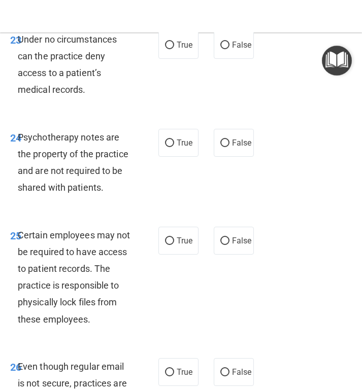
scroll to position [3249, 0]
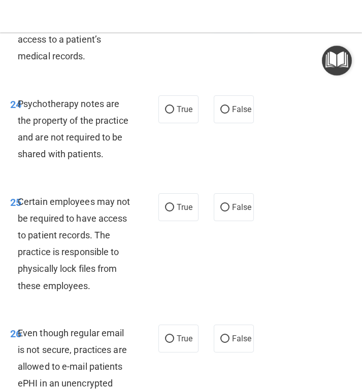
click at [245, 25] on label "False" at bounding box center [234, 11] width 40 height 28
click at [229, 16] on input "False" at bounding box center [224, 12] width 9 height 8
radio input "true"
click at [189, 123] on label "True" at bounding box center [178, 109] width 40 height 28
click at [174, 114] on input "True" at bounding box center [169, 110] width 9 height 8
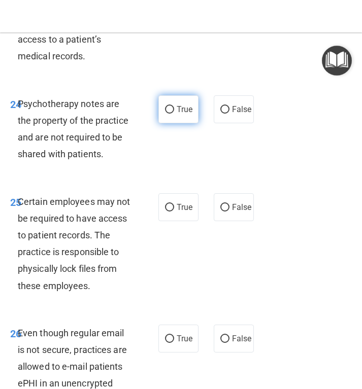
radio input "true"
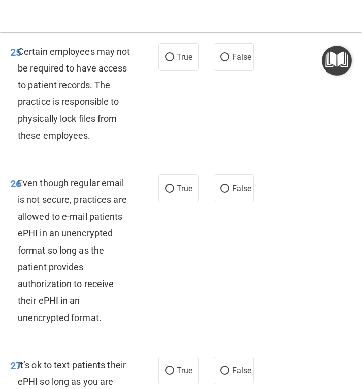
scroll to position [3401, 0]
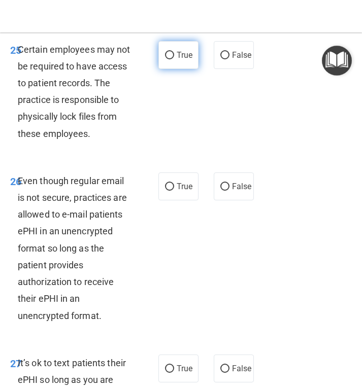
click at [182, 60] on span "True" at bounding box center [185, 55] width 16 height 10
click at [174, 59] on input "True" at bounding box center [169, 56] width 9 height 8
radio input "true"
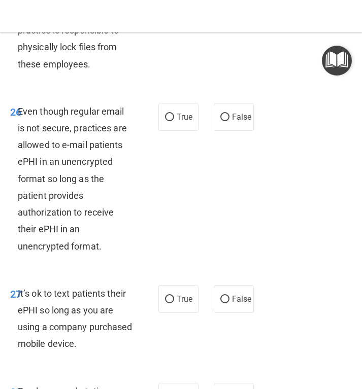
scroll to position [3503, 0]
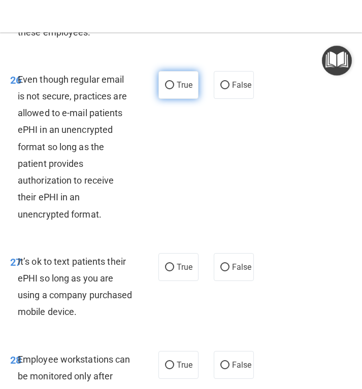
click at [189, 99] on label "True" at bounding box center [178, 85] width 40 height 28
click at [174, 89] on input "True" at bounding box center [169, 86] width 9 height 8
radio input "true"
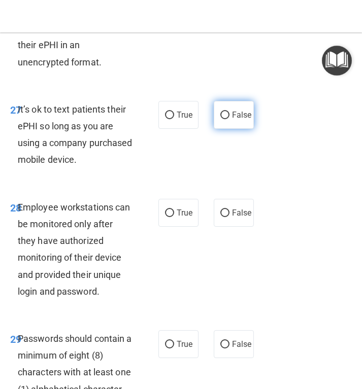
click at [239, 120] on span "False" at bounding box center [242, 115] width 20 height 10
click at [229, 119] on input "False" at bounding box center [224, 116] width 9 height 8
radio input "true"
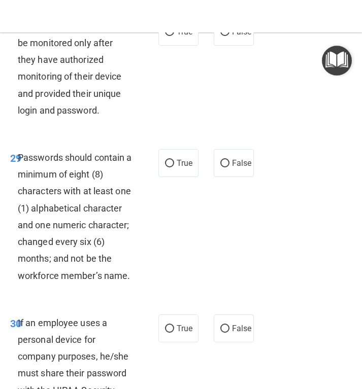
scroll to position [3909, 0]
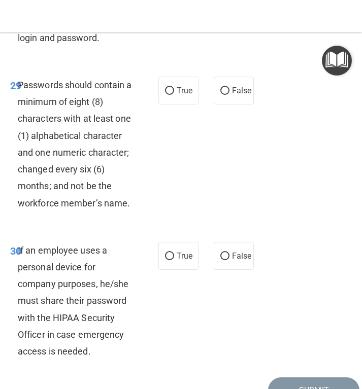
radio input "true"
click at [180, 95] on span "True" at bounding box center [185, 91] width 16 height 10
click at [174, 95] on input "True" at bounding box center [169, 91] width 9 height 8
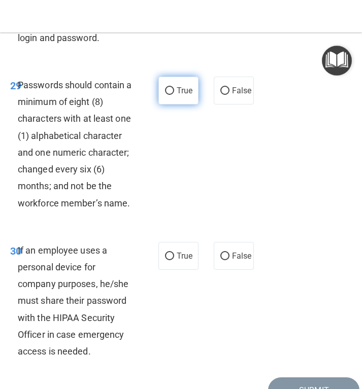
radio input "true"
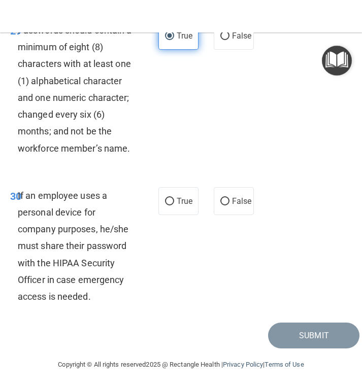
scroll to position [4132, 0]
click at [232, 198] on span "False" at bounding box center [242, 201] width 20 height 10
click at [229, 198] on input "False" at bounding box center [224, 202] width 9 height 8
radio input "true"
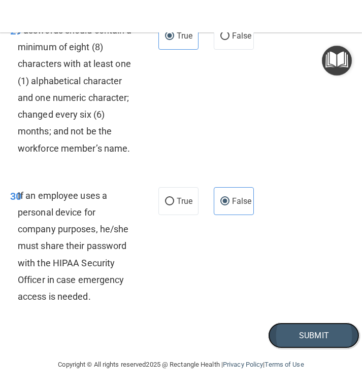
click at [273, 332] on button "Submit" at bounding box center [313, 336] width 91 height 26
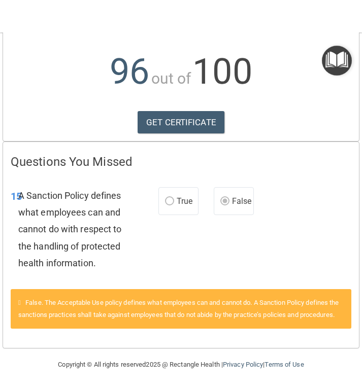
scroll to position [123, 0]
click at [208, 111] on link "GET CERTIFICATE" at bounding box center [181, 122] width 87 height 22
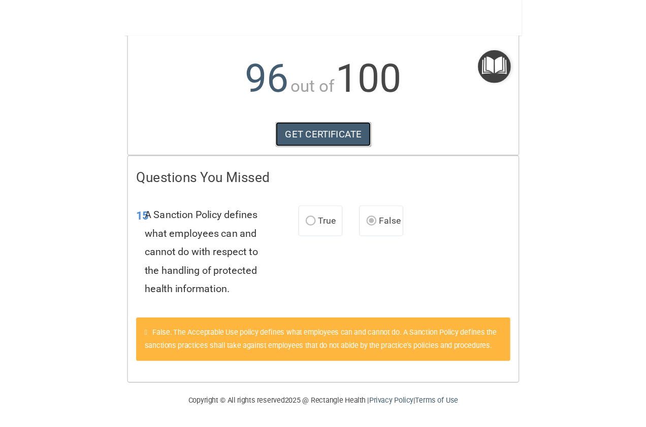
scroll to position [0, 0]
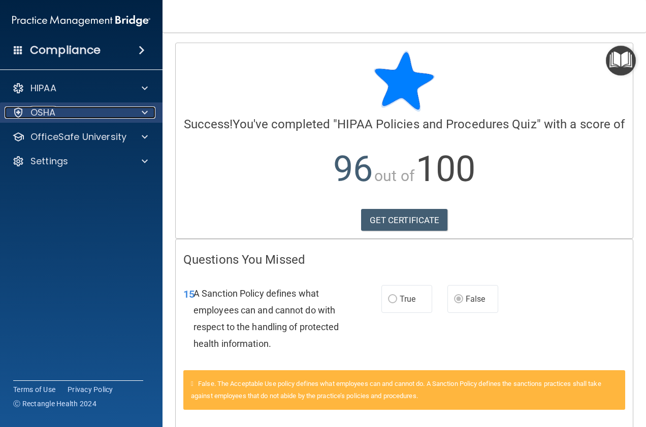
click at [119, 110] on div "OSHA" at bounding box center [68, 113] width 126 height 12
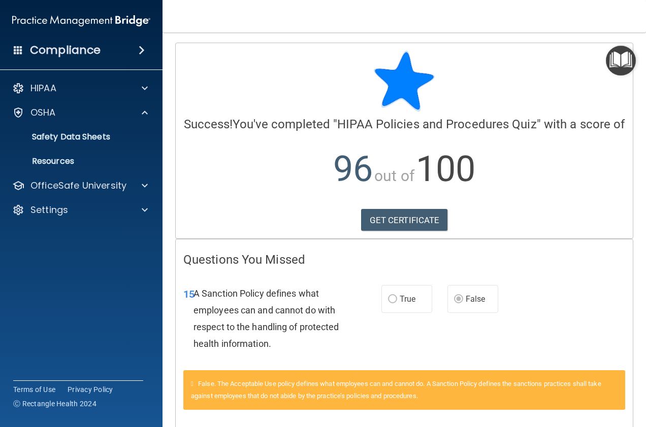
click at [110, 52] on div "Compliance" at bounding box center [81, 50] width 162 height 22
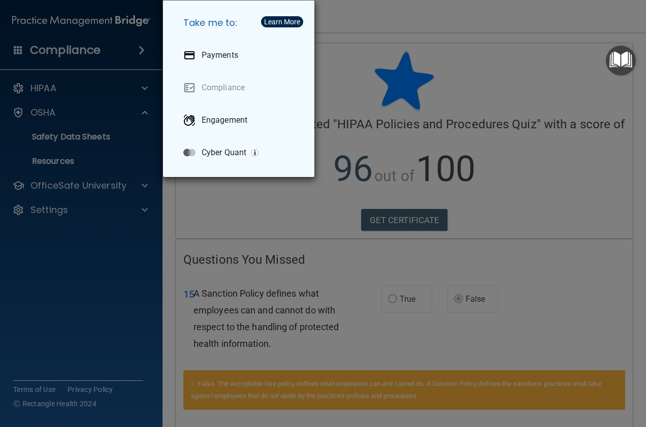
click at [110, 50] on div "Take me to: Payments Compliance Engagement Cyber Quant" at bounding box center [323, 213] width 646 height 427
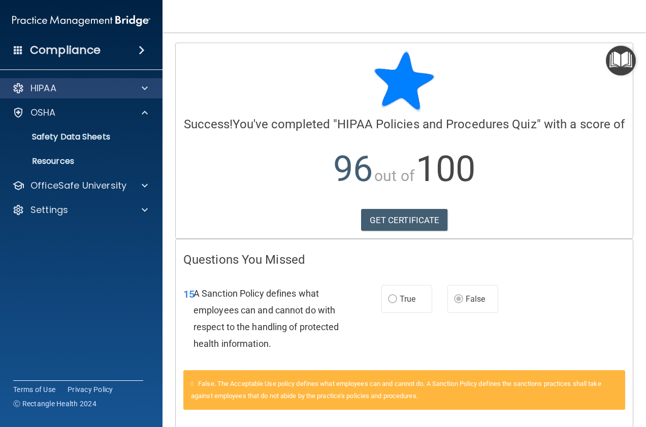
click at [92, 96] on div "HIPAA" at bounding box center [81, 88] width 163 height 20
click at [132, 91] on div at bounding box center [142, 88] width 25 height 12
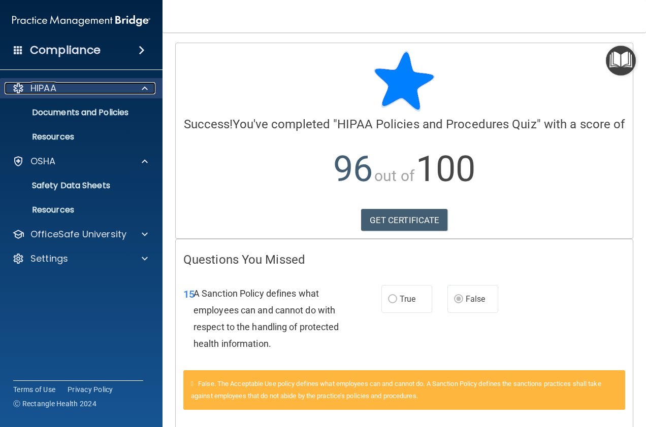
click at [132, 91] on div at bounding box center [142, 88] width 25 height 12
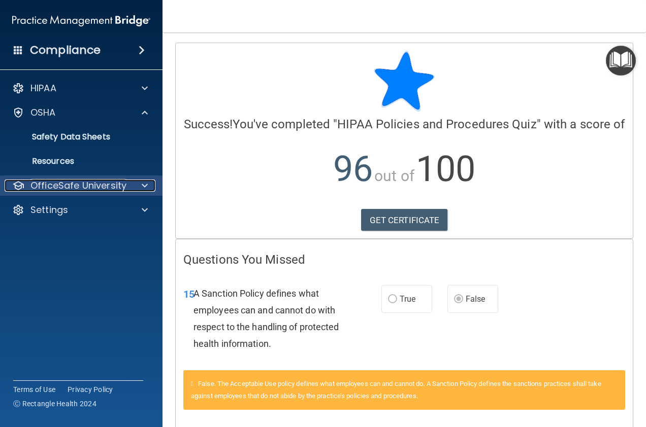
click at [109, 185] on p "OfficeSafe University" at bounding box center [78, 186] width 96 height 12
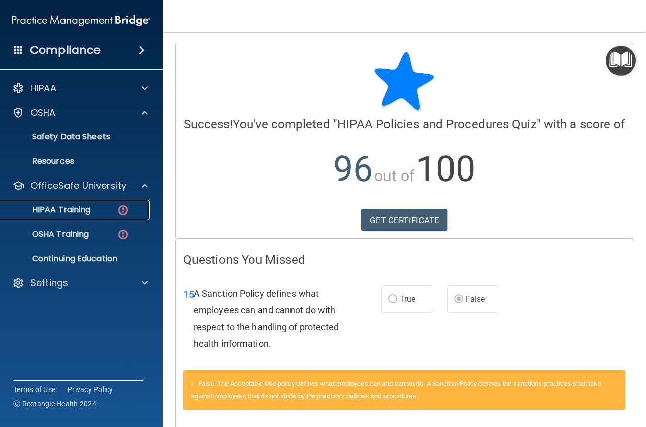
click at [101, 205] on link "HIPAA Training" at bounding box center [70, 210] width 160 height 20
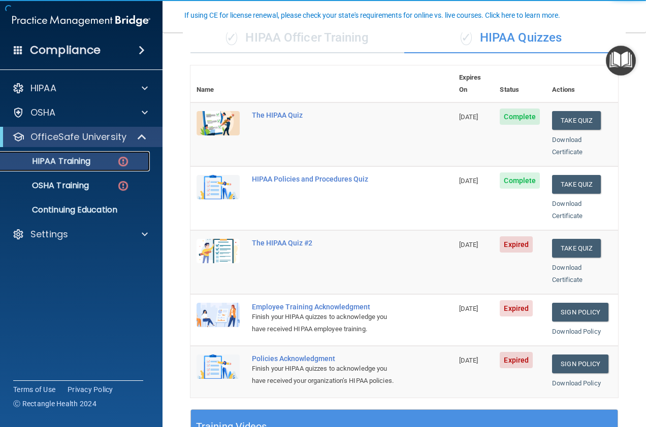
scroll to position [102, 0]
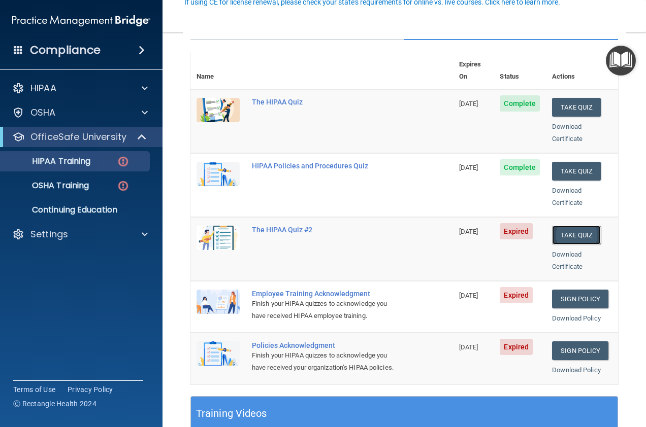
click at [561, 226] on button "Take Quiz" at bounding box center [576, 235] width 49 height 19
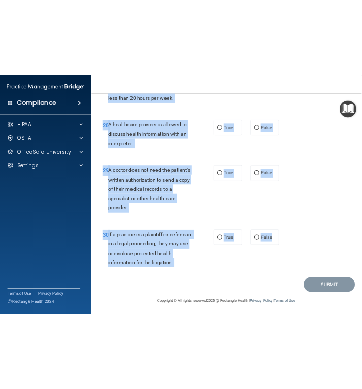
scroll to position [2897, 0]
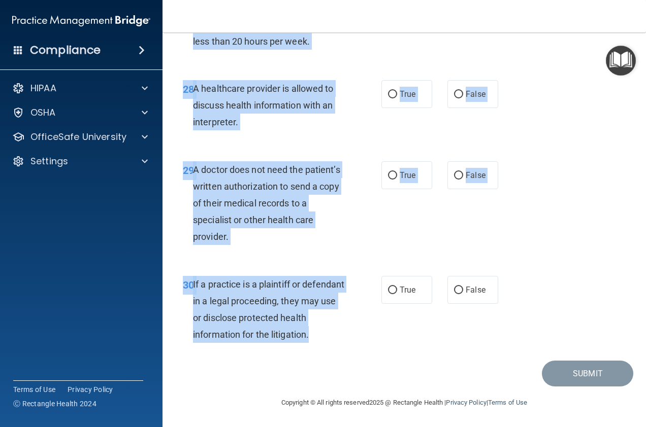
drag, startPoint x: 183, startPoint y: 85, endPoint x: 354, endPoint y: 340, distance: 306.5
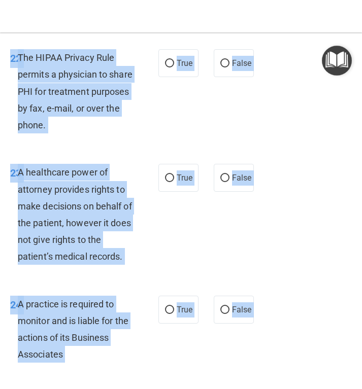
click at [152, 139] on div "22 The HIPAA Privacy Rule permits a physician to share PHI for treatment purpos…" at bounding box center [84, 93] width 179 height 89
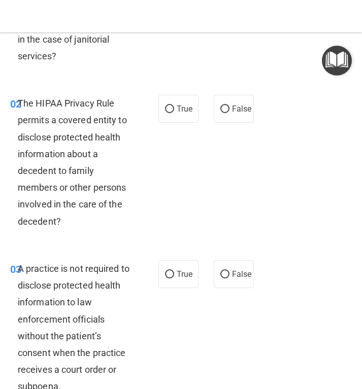
scroll to position [0, 0]
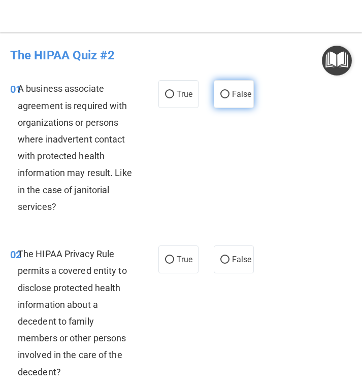
click at [248, 91] on label "False" at bounding box center [234, 94] width 40 height 28
click at [229, 91] on input "False" at bounding box center [224, 95] width 9 height 8
radio input "true"
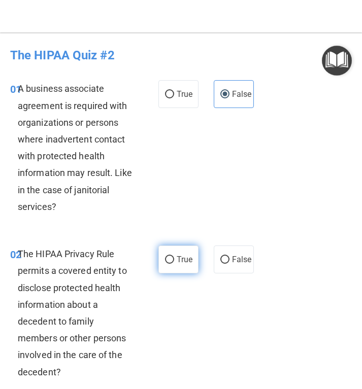
click at [177, 257] on span "True" at bounding box center [185, 260] width 16 height 10
click at [174, 257] on input "True" at bounding box center [169, 260] width 9 height 8
radio input "true"
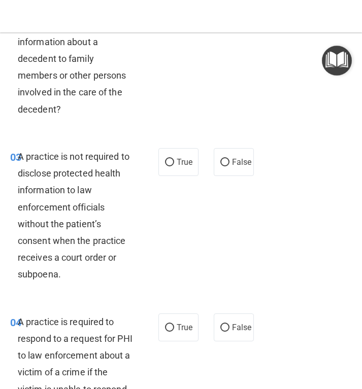
scroll to position [305, 0]
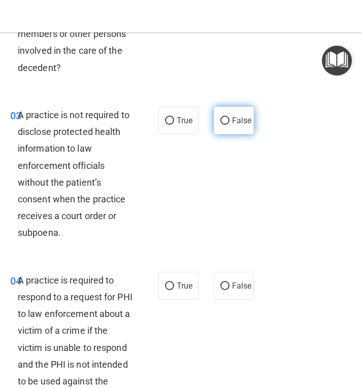
click at [232, 122] on span "False" at bounding box center [242, 121] width 20 height 10
click at [229, 122] on input "False" at bounding box center [224, 121] width 9 height 8
radio input "true"
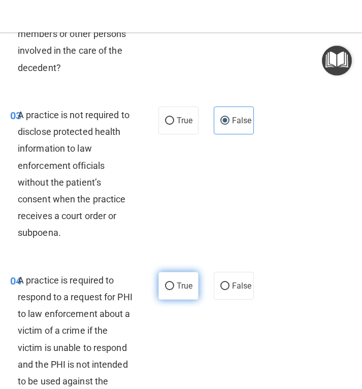
click at [181, 278] on label "True" at bounding box center [178, 286] width 40 height 28
click at [174, 283] on input "True" at bounding box center [169, 287] width 9 height 8
radio input "true"
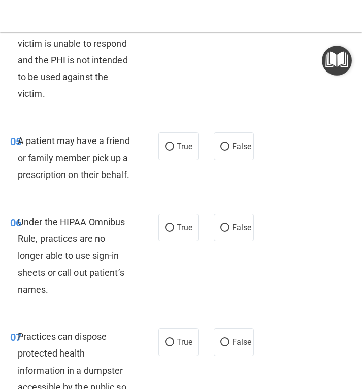
scroll to position [660, 0]
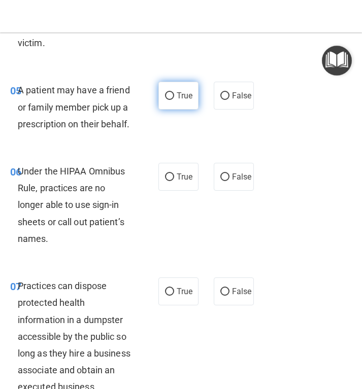
click at [182, 102] on label "True" at bounding box center [178, 96] width 40 height 28
click at [174, 100] on input "True" at bounding box center [169, 96] width 9 height 8
radio input "true"
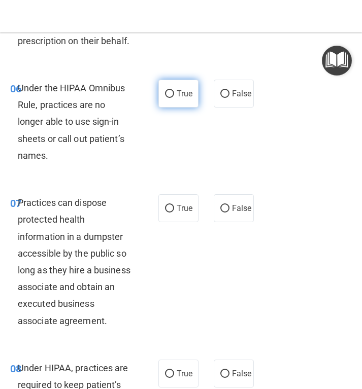
scroll to position [761, 0]
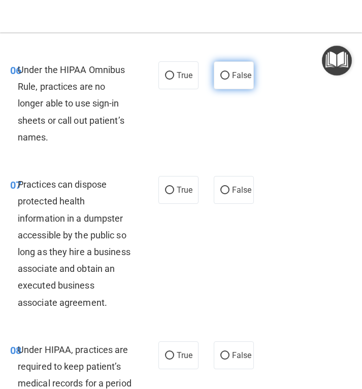
click at [246, 80] on span "False" at bounding box center [242, 76] width 20 height 10
click at [229, 80] on input "False" at bounding box center [224, 76] width 9 height 8
radio input "true"
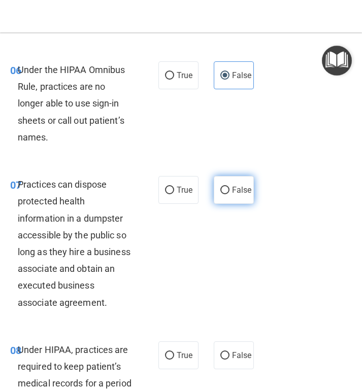
click at [243, 195] on span "False" at bounding box center [242, 190] width 20 height 10
click at [229, 194] on input "False" at bounding box center [224, 191] width 9 height 8
radio input "true"
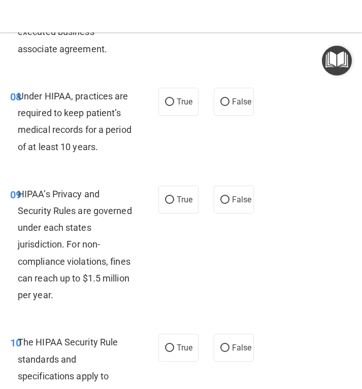
scroll to position [1066, 0]
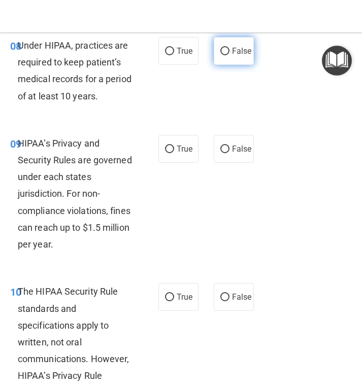
click at [232, 56] on span "False" at bounding box center [242, 51] width 20 height 10
click at [229, 55] on input "False" at bounding box center [224, 52] width 9 height 8
radio input "true"
click at [173, 200] on div "09 HIPAA’s Privacy and Security Rules are governed under each states jurisdicti…" at bounding box center [181, 196] width 357 height 149
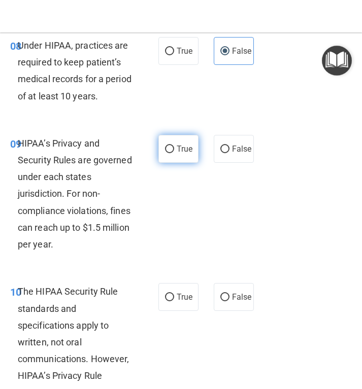
click at [177, 154] on span "True" at bounding box center [185, 149] width 16 height 10
click at [174, 153] on input "True" at bounding box center [169, 150] width 9 height 8
radio input "true"
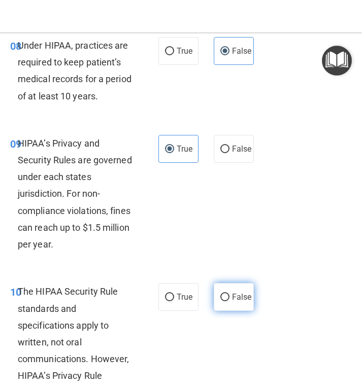
click at [232, 302] on span "False" at bounding box center [242, 297] width 20 height 10
click at [229, 302] on input "False" at bounding box center [224, 298] width 9 height 8
radio input "true"
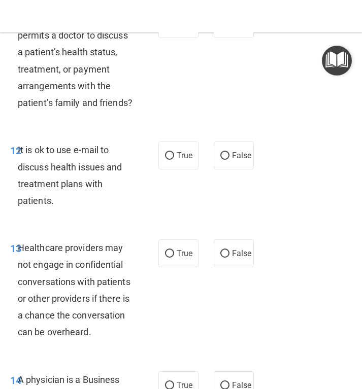
scroll to position [1523, 0]
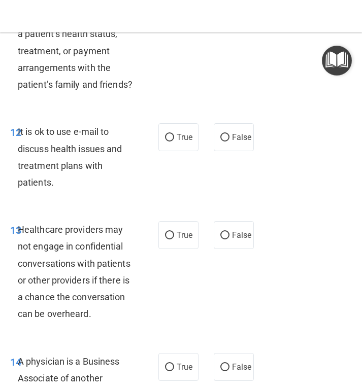
click at [177, 20] on label "True" at bounding box center [178, 6] width 40 height 28
click at [174, 10] on input "True" at bounding box center [169, 7] width 9 height 8
radio input "true"
click at [174, 151] on label "True" at bounding box center [178, 137] width 40 height 28
click at [174, 142] on input "True" at bounding box center [169, 138] width 9 height 8
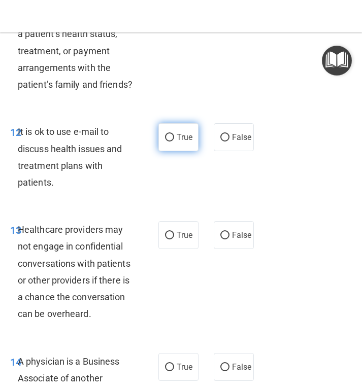
radio input "true"
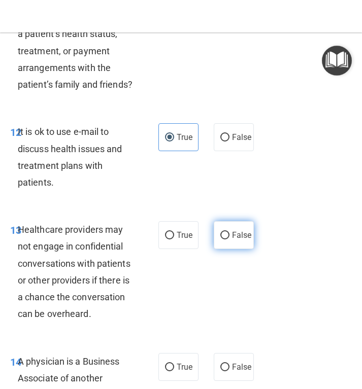
click at [232, 240] on span "False" at bounding box center [242, 235] width 20 height 10
click at [229, 240] on input "False" at bounding box center [224, 236] width 9 height 8
radio input "true"
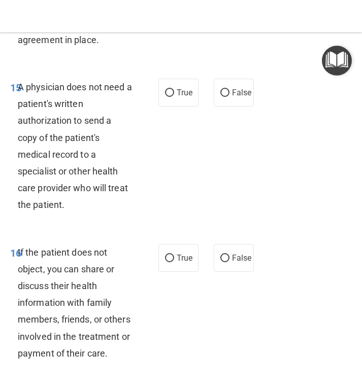
scroll to position [1878, 0]
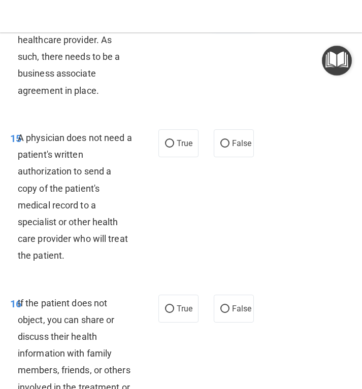
click at [220, 16] on input "False" at bounding box center [224, 13] width 9 height 8
radio input "true"
click at [183, 157] on label "True" at bounding box center [178, 143] width 40 height 28
click at [174, 148] on input "True" at bounding box center [169, 144] width 9 height 8
radio input "true"
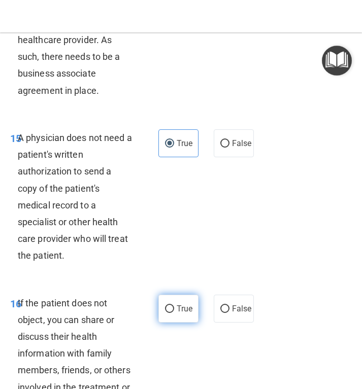
click at [166, 323] on label "True" at bounding box center [178, 309] width 40 height 28
click at [166, 313] on input "True" at bounding box center [169, 310] width 9 height 8
radio input "true"
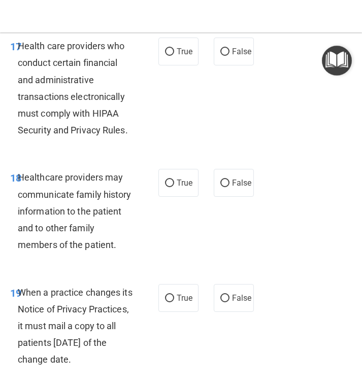
scroll to position [2335, 0]
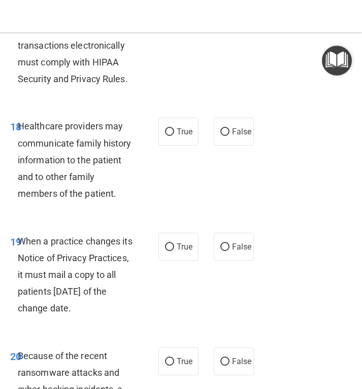
click at [170, 14] on label "True" at bounding box center [178, 0] width 40 height 28
click at [170, 5] on input "True" at bounding box center [169, 1] width 9 height 8
radio input "true"
click at [224, 136] on input "False" at bounding box center [224, 132] width 9 height 8
radio input "true"
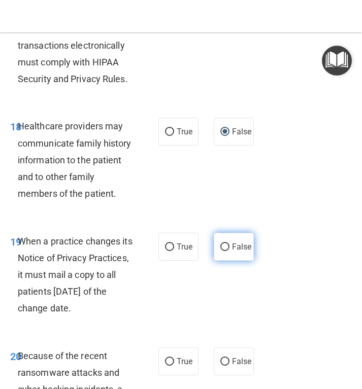
click at [225, 261] on label "False" at bounding box center [234, 247] width 40 height 28
click at [225, 251] on input "False" at bounding box center [224, 248] width 9 height 8
radio input "true"
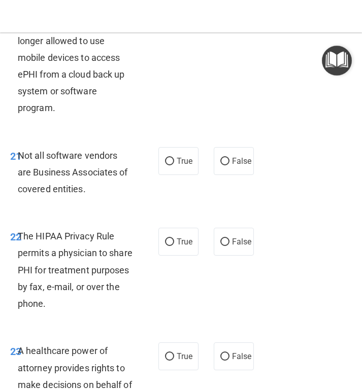
scroll to position [2741, 0]
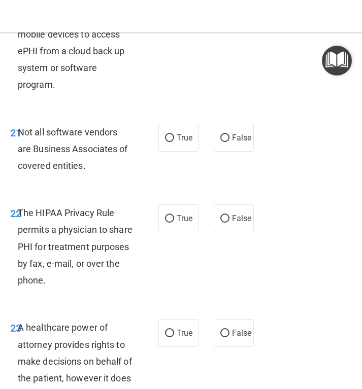
radio input "true"
click at [191, 152] on label "True" at bounding box center [178, 138] width 40 height 28
click at [174, 142] on input "True" at bounding box center [169, 139] width 9 height 8
radio input "true"
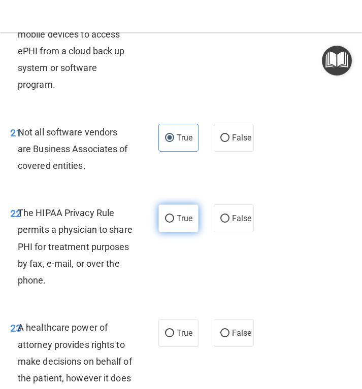
click at [176, 232] on label "True" at bounding box center [178, 219] width 40 height 28
click at [174, 223] on input "True" at bounding box center [169, 219] width 9 height 8
radio input "true"
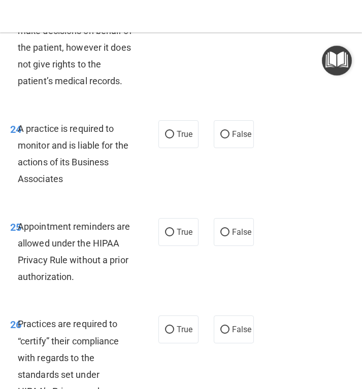
scroll to position [3097, 0]
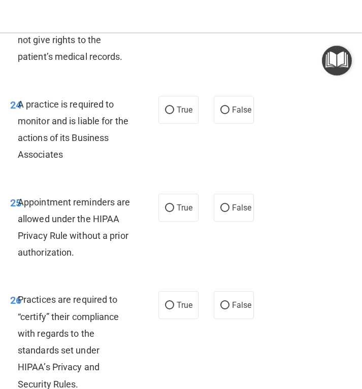
radio input "true"
click at [227, 124] on label "False" at bounding box center [234, 110] width 40 height 28
click at [227, 114] on input "False" at bounding box center [224, 111] width 9 height 8
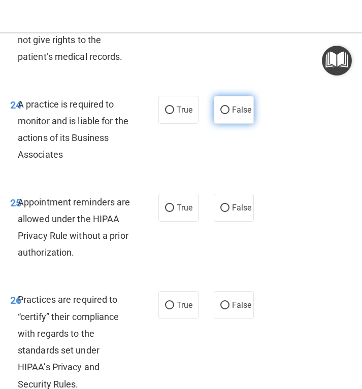
radio input "true"
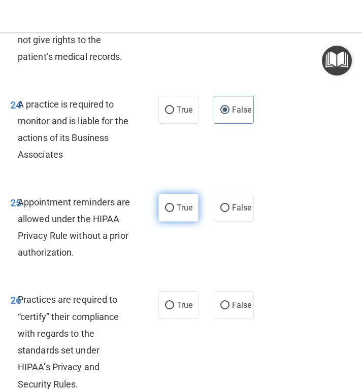
click at [177, 222] on label "True" at bounding box center [178, 208] width 40 height 28
click at [174, 212] on input "True" at bounding box center [169, 209] width 9 height 8
radio input "true"
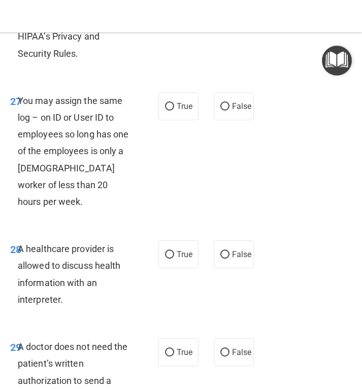
scroll to position [3452, 0]
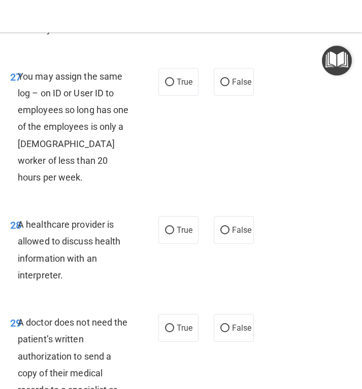
radio input "true"
click at [232, 96] on label "False" at bounding box center [234, 82] width 40 height 28
click at [229, 86] on input "False" at bounding box center [224, 83] width 9 height 8
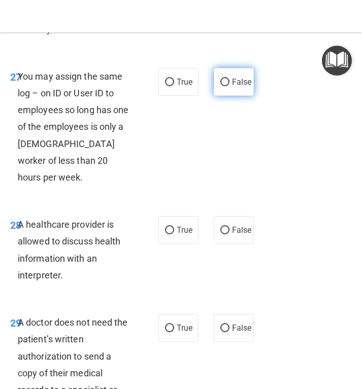
radio input "true"
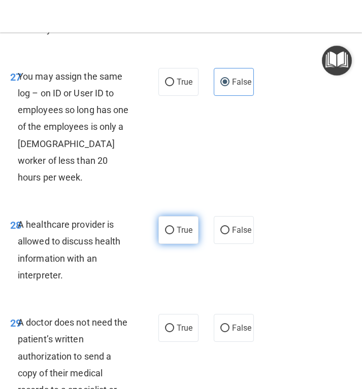
click at [171, 244] on label "True" at bounding box center [178, 230] width 40 height 28
click at [171, 235] on input "True" at bounding box center [169, 231] width 9 height 8
radio input "true"
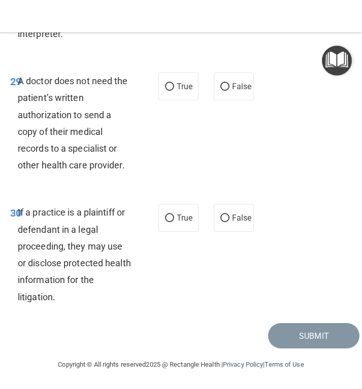
scroll to position [3778, 0]
click at [172, 87] on label "True" at bounding box center [178, 87] width 40 height 28
click at [172, 87] on input "True" at bounding box center [169, 87] width 9 height 8
radio input "true"
click at [169, 216] on input "True" at bounding box center [169, 219] width 9 height 8
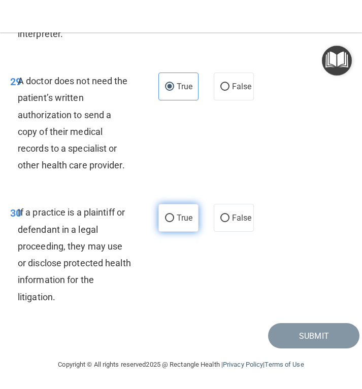
radio input "true"
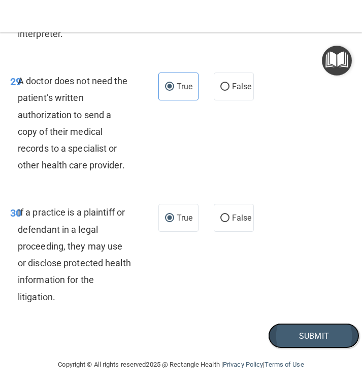
click at [268, 327] on button "Submit" at bounding box center [313, 336] width 91 height 26
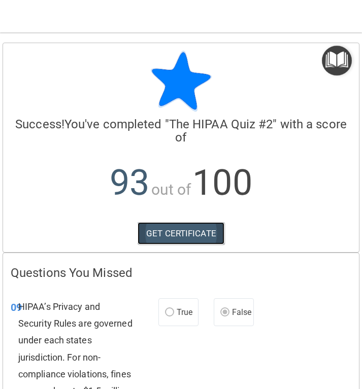
click at [208, 239] on link "GET CERTIFICATE" at bounding box center [181, 233] width 87 height 22
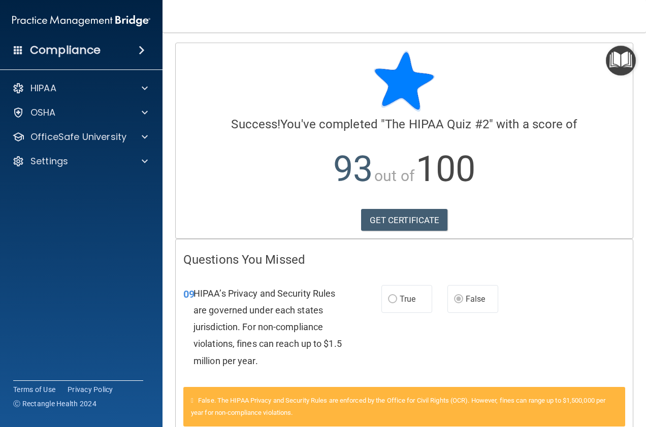
click at [145, 53] on span at bounding box center [142, 50] width 6 height 12
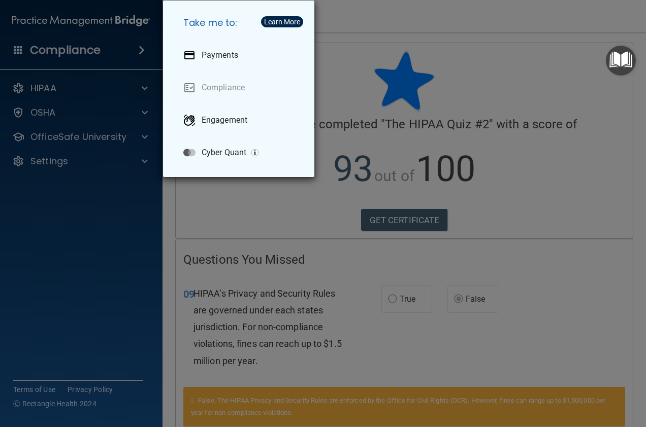
click at [145, 52] on div "Take me to: Payments Compliance Engagement Cyber Quant" at bounding box center [323, 213] width 646 height 427
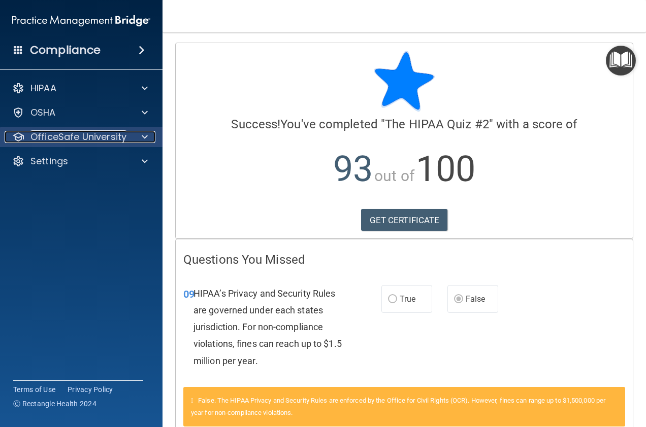
click at [109, 142] on p "OfficeSafe University" at bounding box center [78, 137] width 96 height 12
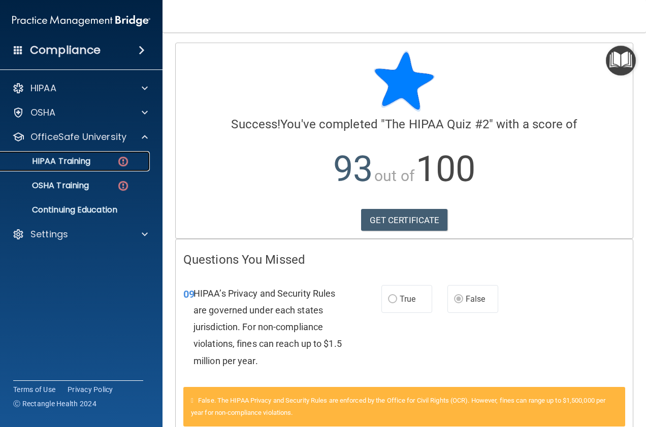
click at [109, 157] on div "HIPAA Training" at bounding box center [76, 161] width 139 height 10
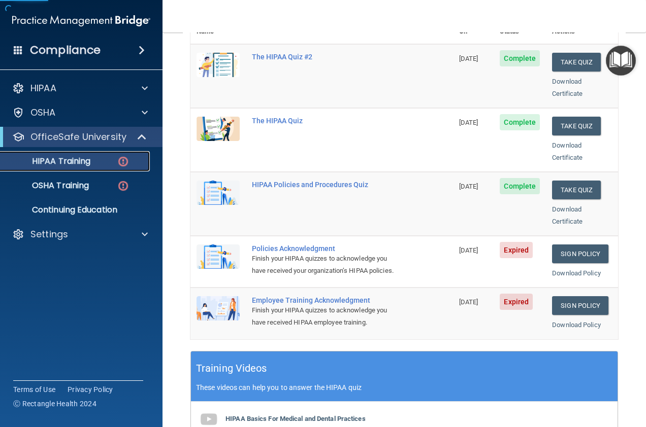
scroll to position [152, 0]
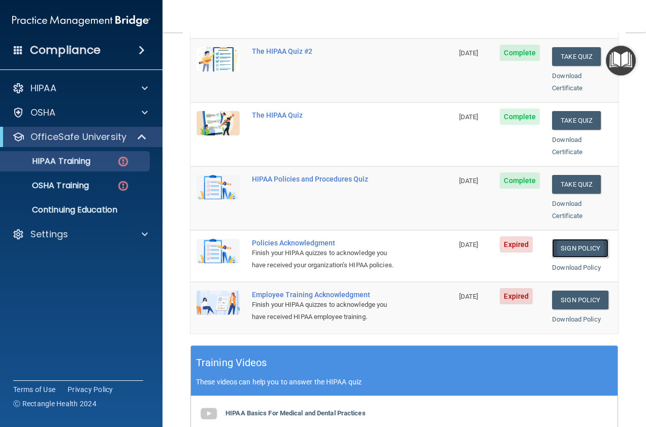
click at [566, 239] on link "Sign Policy" at bounding box center [580, 248] width 56 height 19
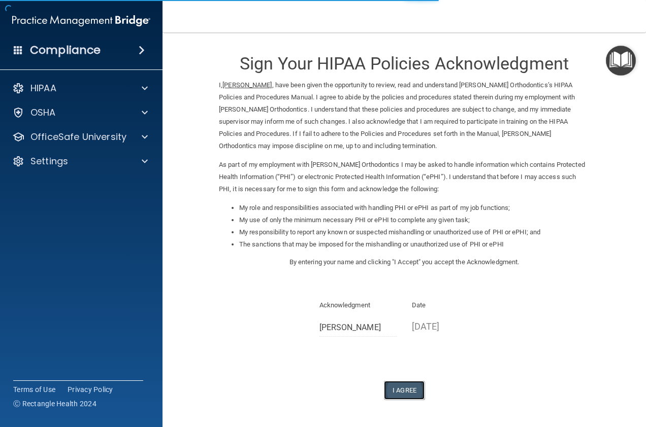
click at [394, 393] on button "I Agree" at bounding box center [404, 390] width 41 height 19
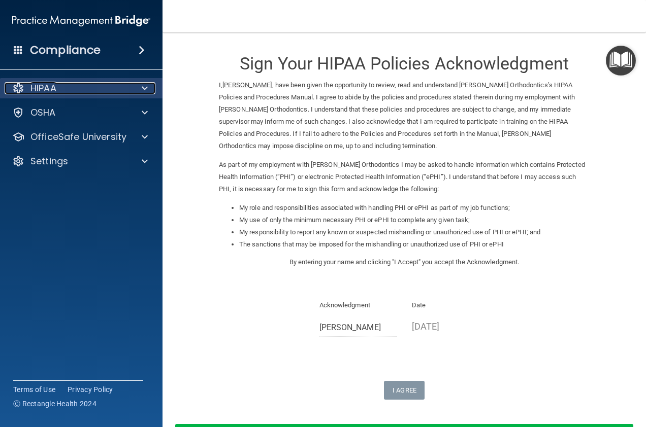
click at [140, 91] on div at bounding box center [142, 88] width 25 height 12
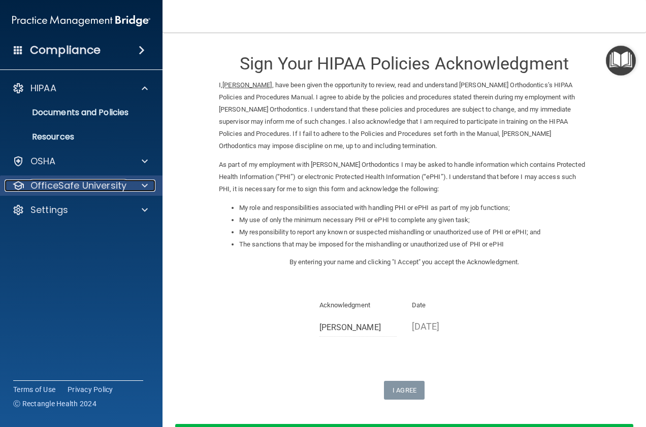
click at [140, 190] on div at bounding box center [142, 186] width 25 height 12
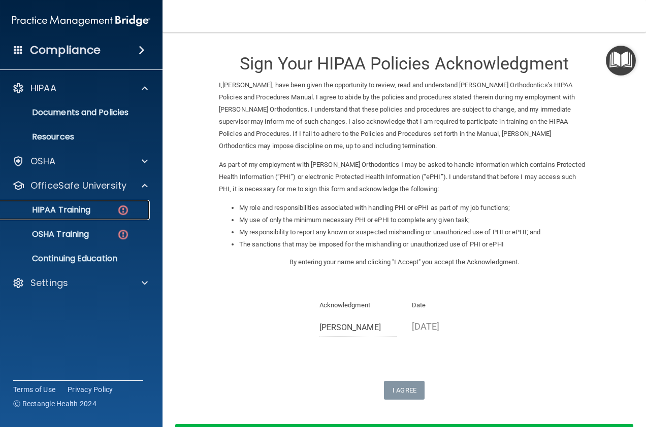
click at [135, 203] on link "HIPAA Training" at bounding box center [70, 210] width 160 height 20
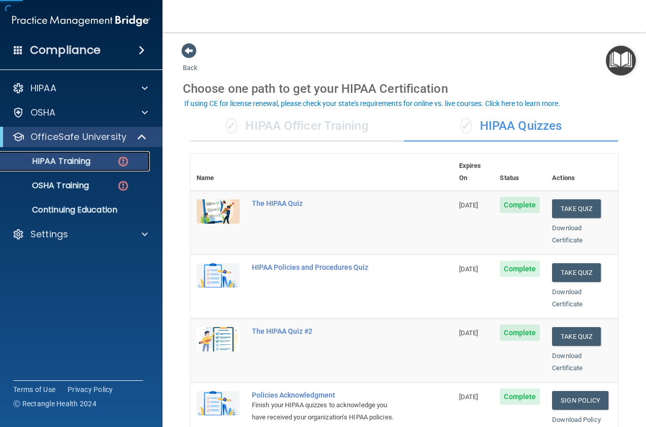
scroll to position [203, 0]
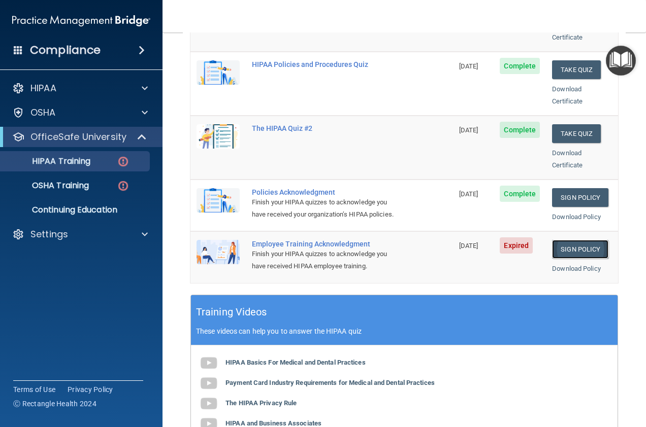
click at [588, 251] on link "Sign Policy" at bounding box center [580, 249] width 56 height 19
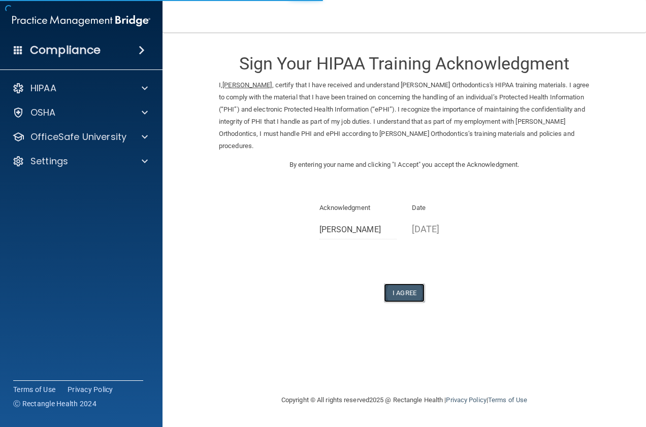
click at [409, 289] on button "I Agree" at bounding box center [404, 293] width 41 height 19
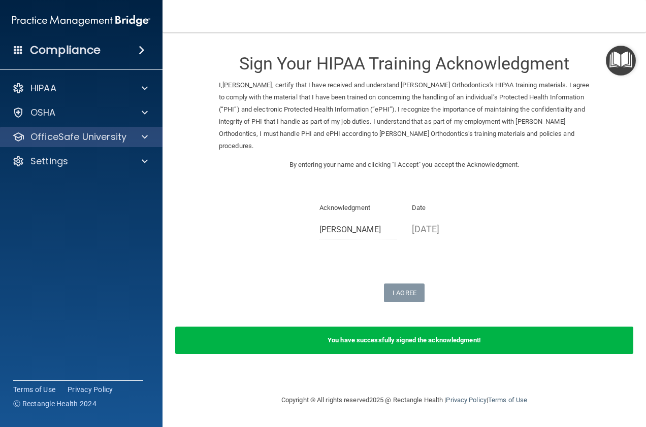
click at [85, 127] on div "OfficeSafe University" at bounding box center [81, 137] width 163 height 20
click at [144, 137] on span at bounding box center [145, 137] width 6 height 12
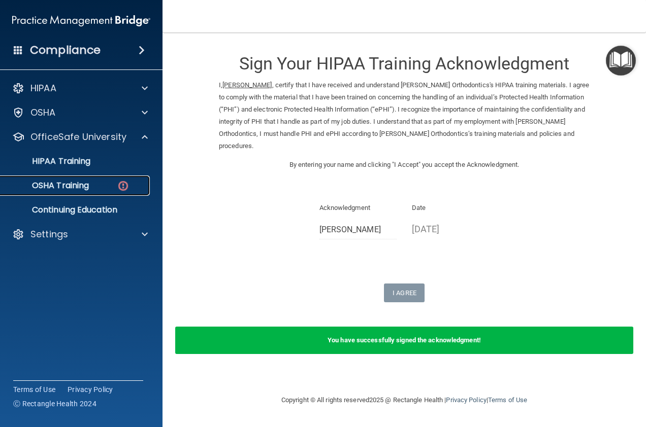
click at [118, 184] on img at bounding box center [123, 186] width 13 height 13
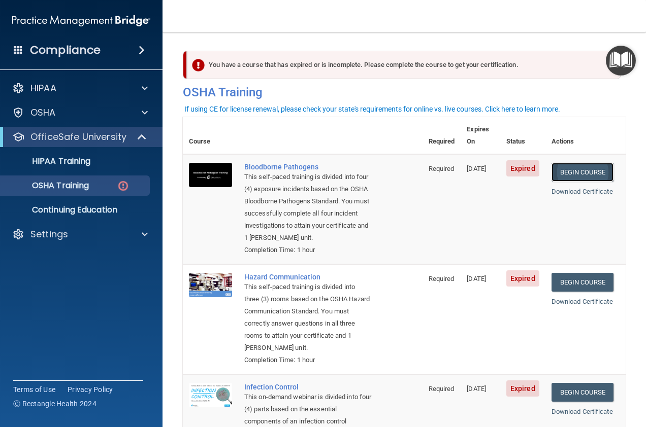
click at [570, 163] on link "Begin Course" at bounding box center [582, 172] width 62 height 19
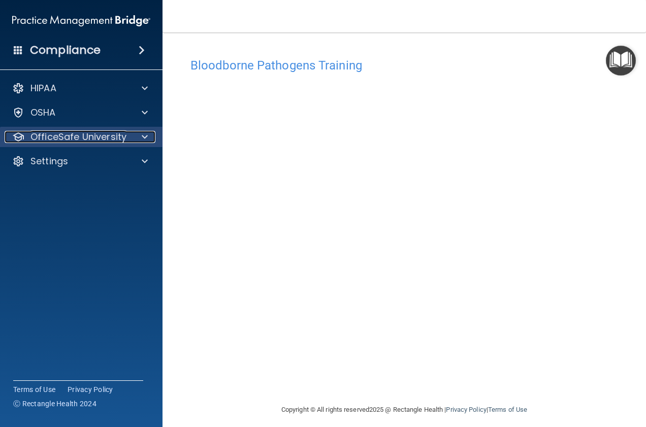
click at [132, 140] on div at bounding box center [142, 137] width 25 height 12
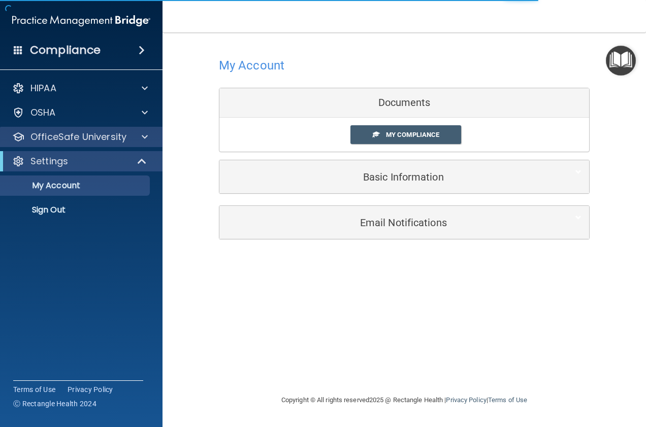
click at [118, 144] on div "OfficeSafe University" at bounding box center [81, 137] width 163 height 20
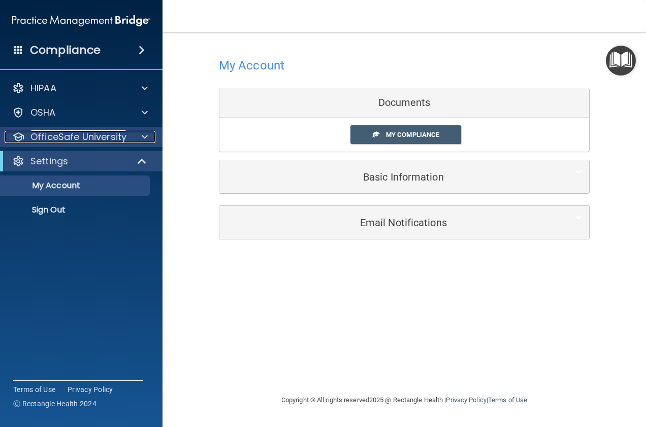
click at [121, 137] on p "OfficeSafe University" at bounding box center [78, 137] width 96 height 12
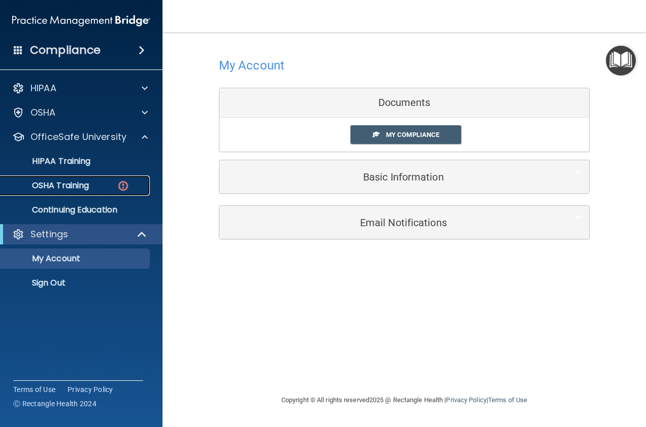
click at [112, 184] on div "OSHA Training" at bounding box center [76, 186] width 139 height 10
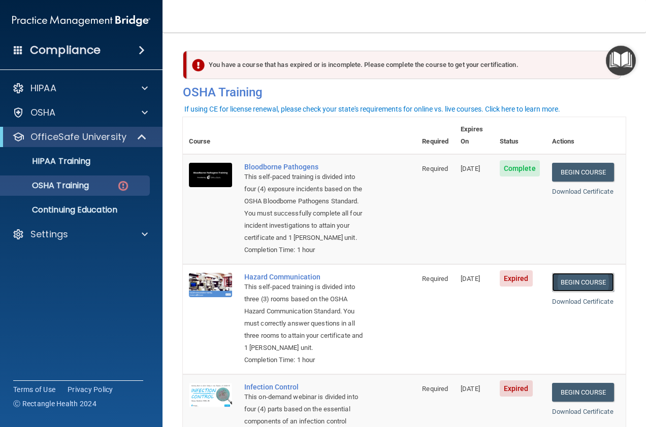
click at [561, 282] on link "Begin Course" at bounding box center [583, 282] width 62 height 19
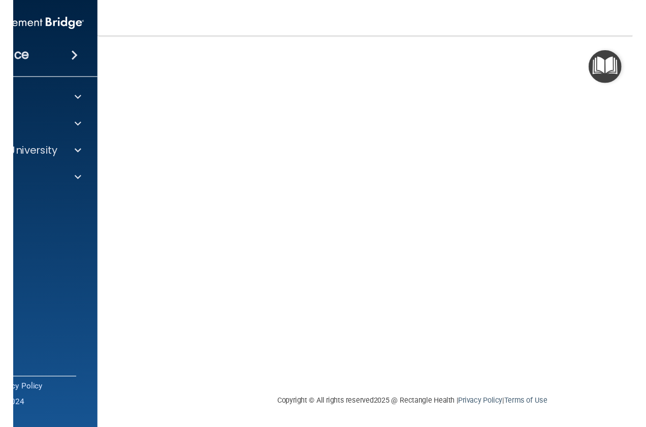
scroll to position [30, 0]
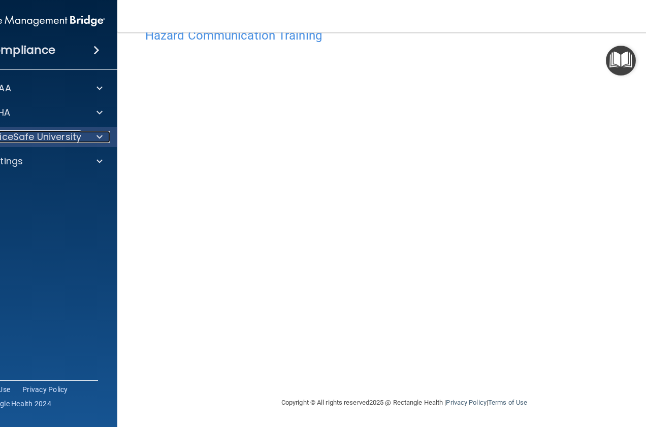
click at [96, 131] on span at bounding box center [99, 137] width 6 height 12
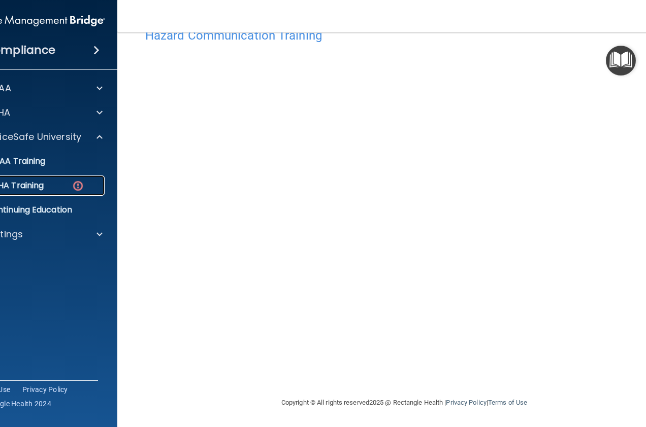
click at [31, 192] on link "OSHA Training" at bounding box center [25, 186] width 160 height 20
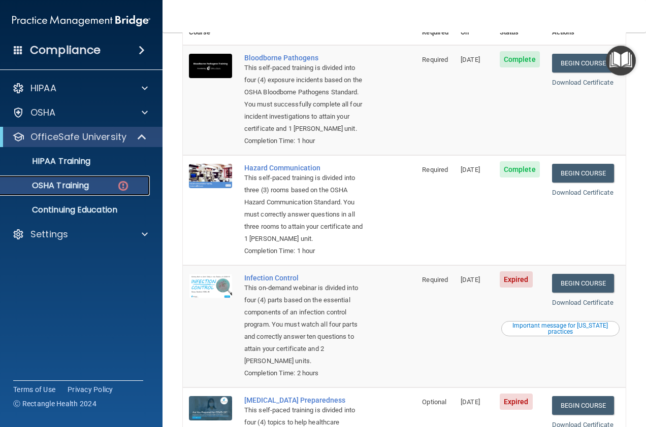
scroll to position [94, 0]
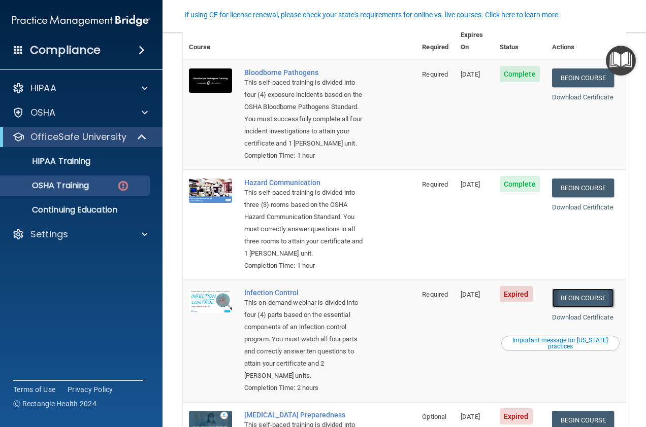
click at [569, 308] on link "Begin Course" at bounding box center [583, 298] width 62 height 19
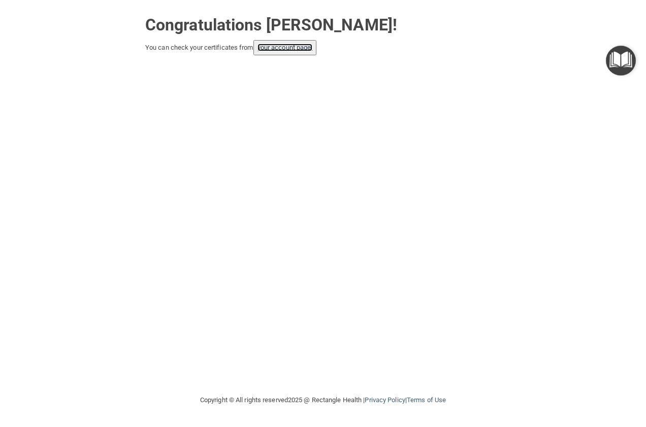
click at [272, 49] on link "your account page!" at bounding box center [284, 48] width 55 height 8
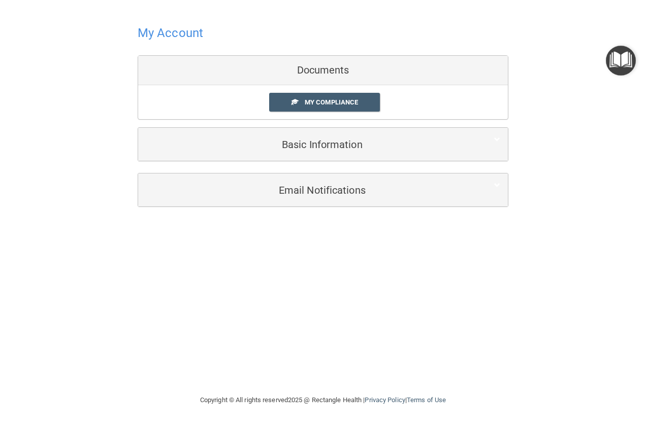
click at [174, 37] on h4 "My Account" at bounding box center [170, 32] width 65 height 13
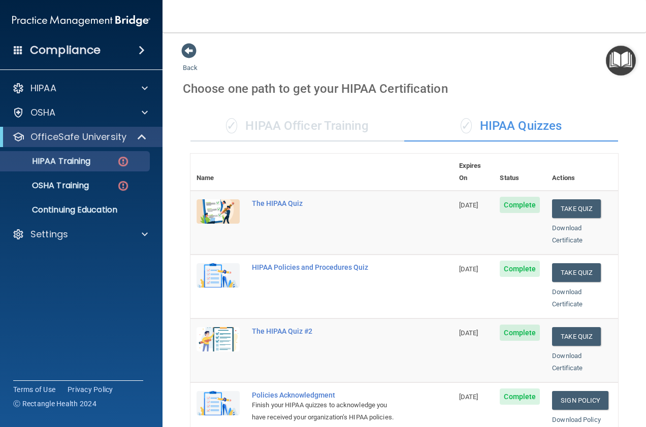
scroll to position [203, 0]
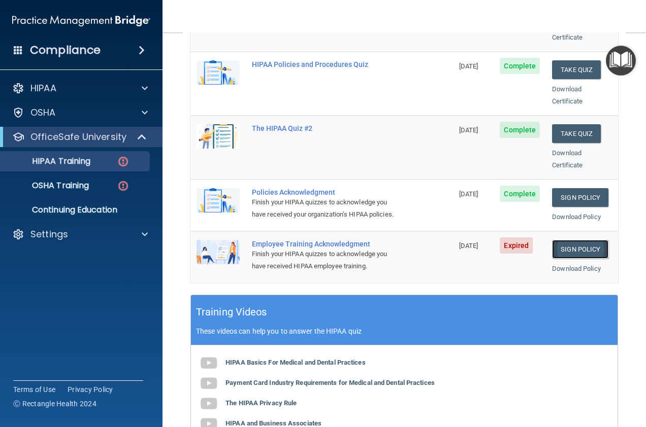
click at [553, 250] on link "Sign Policy" at bounding box center [580, 249] width 56 height 19
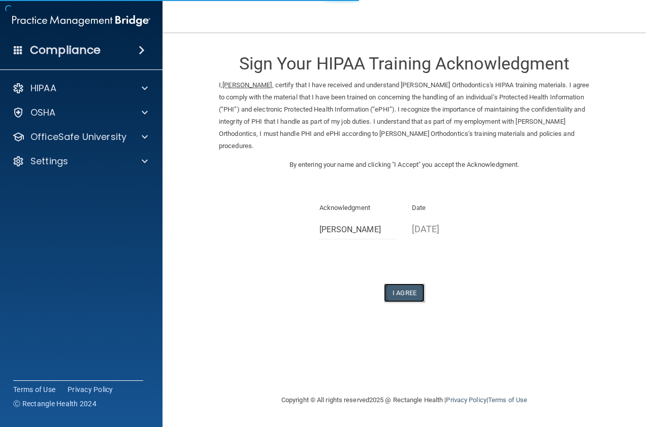
click at [407, 295] on button "I Agree" at bounding box center [404, 293] width 41 height 19
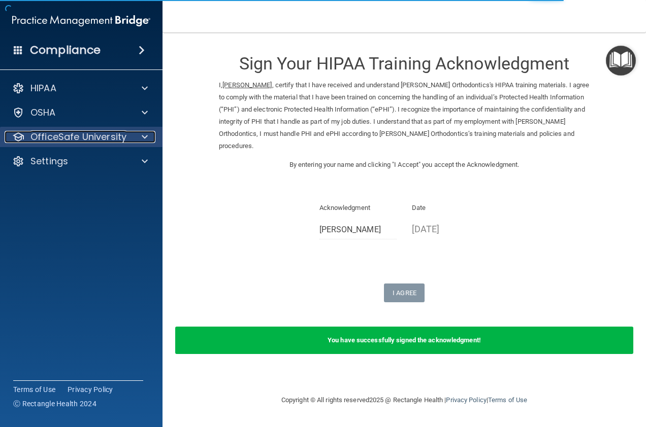
click at [115, 142] on p "OfficeSafe University" at bounding box center [78, 137] width 96 height 12
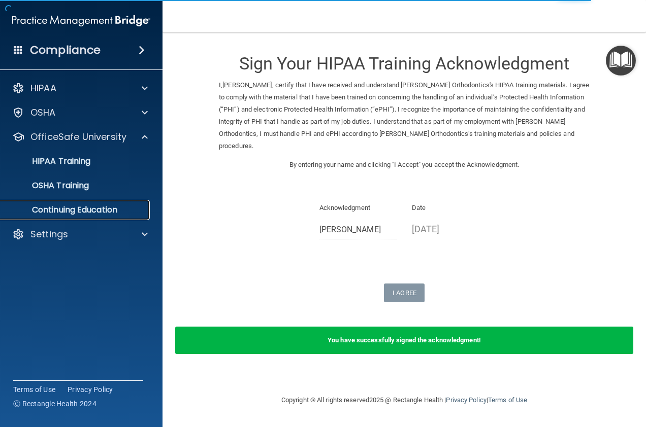
click at [106, 204] on link "Continuing Education" at bounding box center [70, 210] width 160 height 20
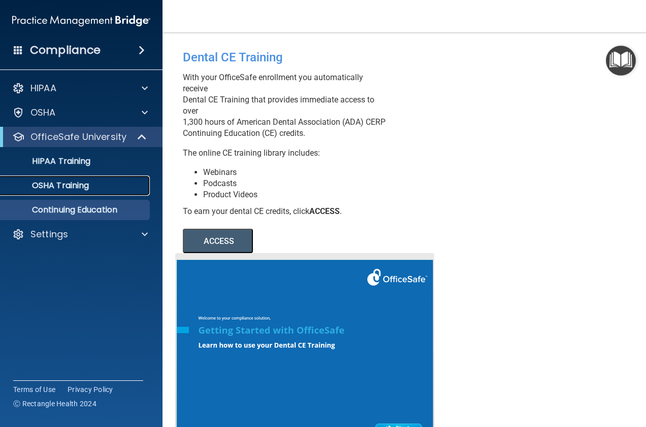
click at [43, 177] on link "OSHA Training" at bounding box center [70, 186] width 160 height 20
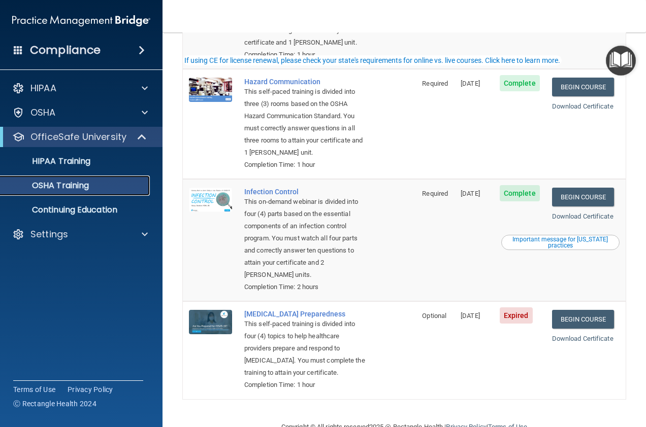
scroll to position [203, 0]
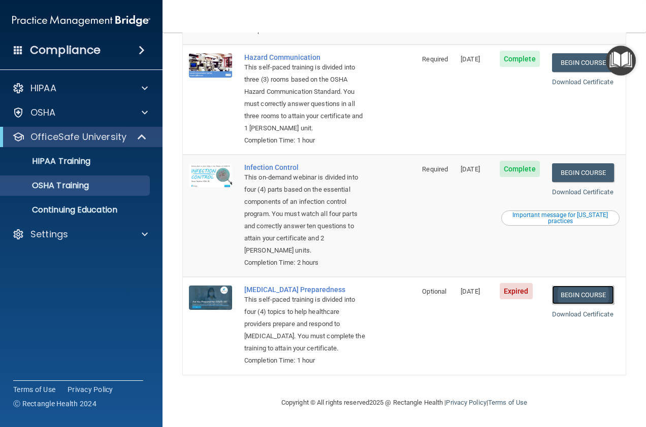
click at [555, 297] on link "Begin Course" at bounding box center [583, 295] width 62 height 19
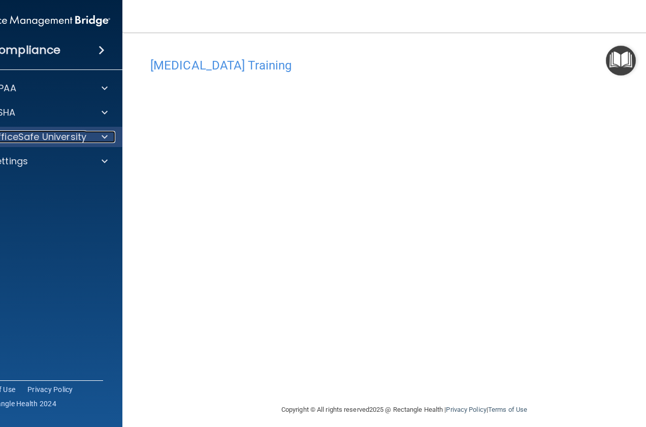
click at [110, 132] on div at bounding box center [102, 137] width 25 height 12
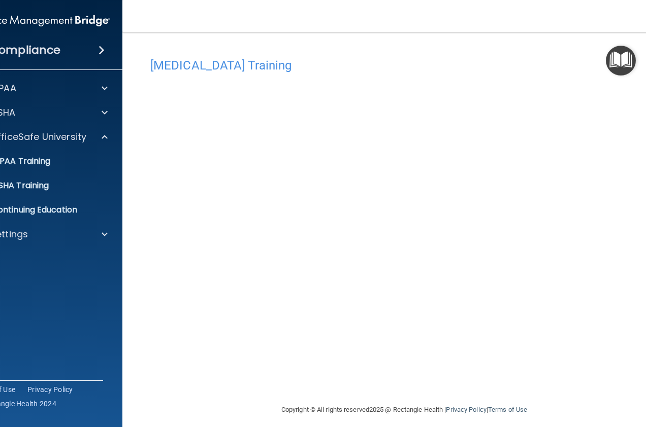
click at [64, 173] on ul "HIPAA Training OSHA Training Continuing Education" at bounding box center [42, 183] width 184 height 73
click at [63, 181] on div "OSHA Training" at bounding box center [35, 186] width 139 height 10
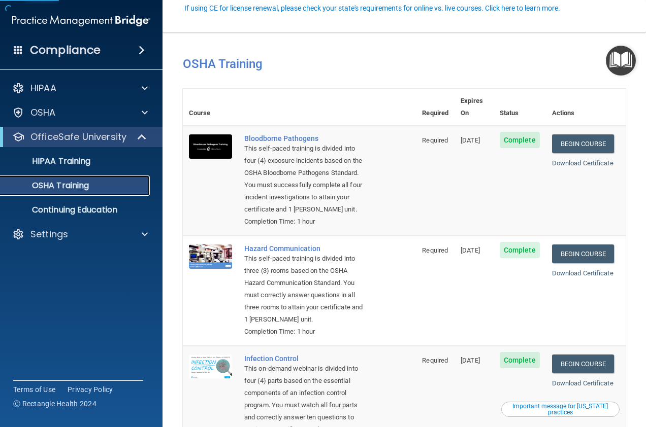
scroll to position [218, 0]
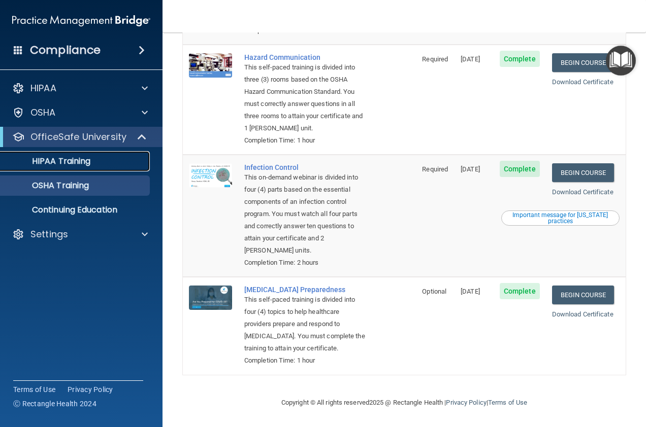
click at [66, 164] on p "HIPAA Training" at bounding box center [49, 161] width 84 height 10
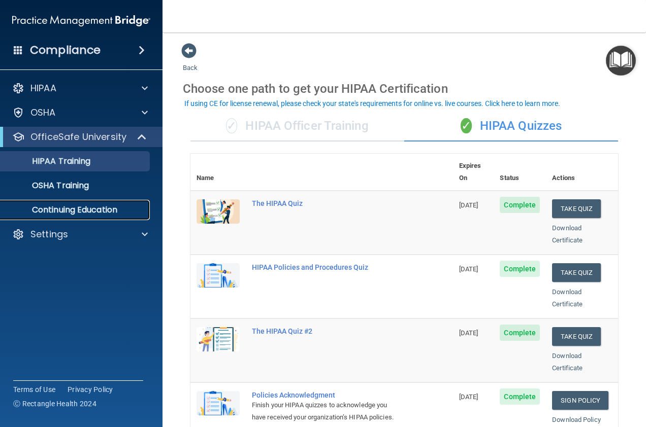
click at [120, 202] on link "Continuing Education" at bounding box center [70, 210] width 160 height 20
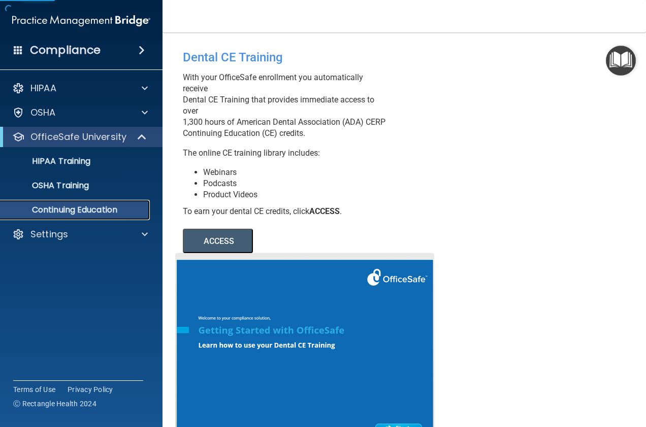
scroll to position [89, 0]
